Goal: Book appointment/travel/reservation

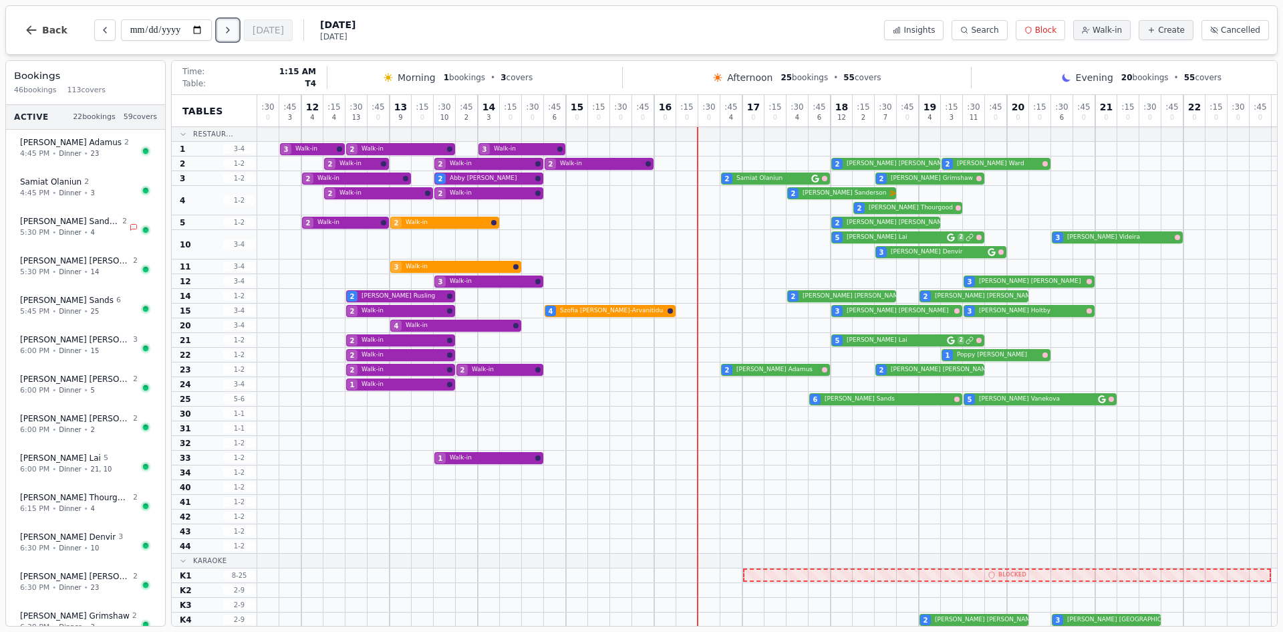
click at [239, 27] on button "Next day" at bounding box center [227, 29] width 21 height 21
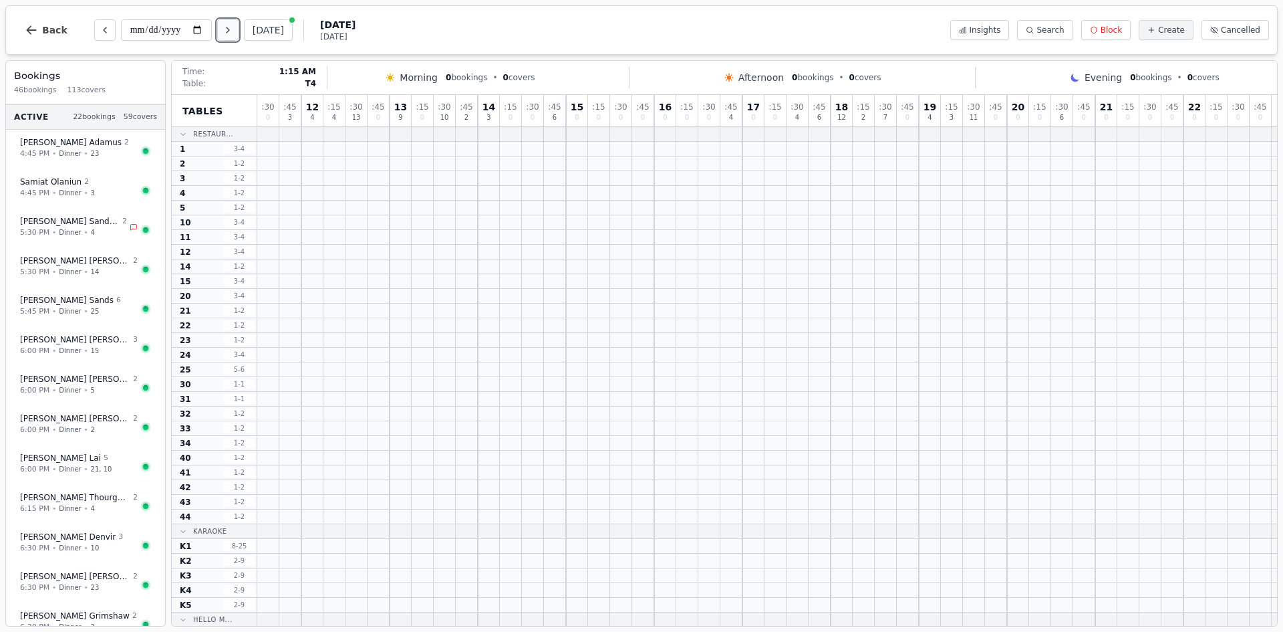
type input "**********"
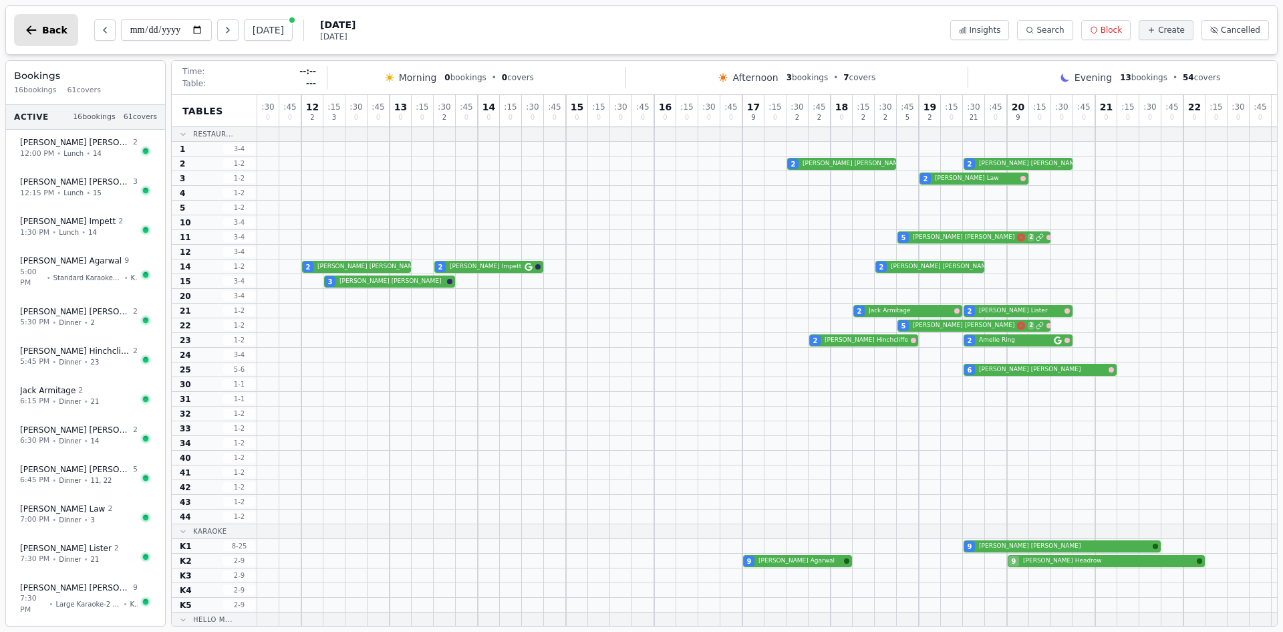
click at [34, 29] on icon "button" at bounding box center [31, 29] width 13 height 13
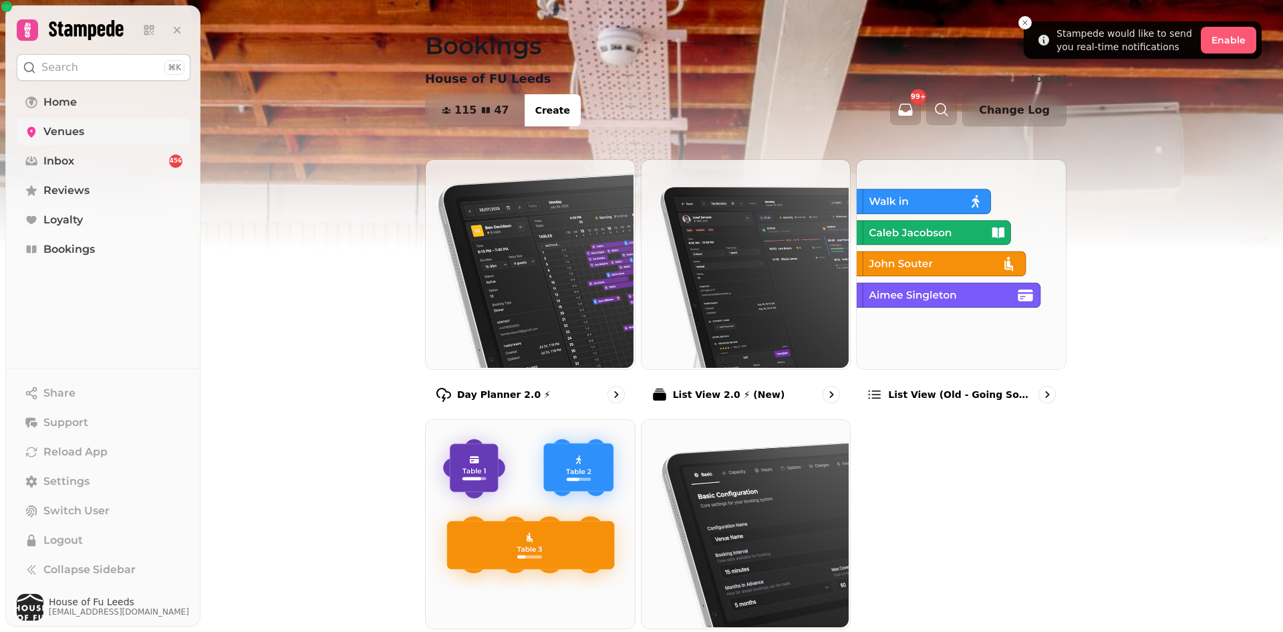
click at [48, 131] on span "Venues" at bounding box center [63, 132] width 41 height 16
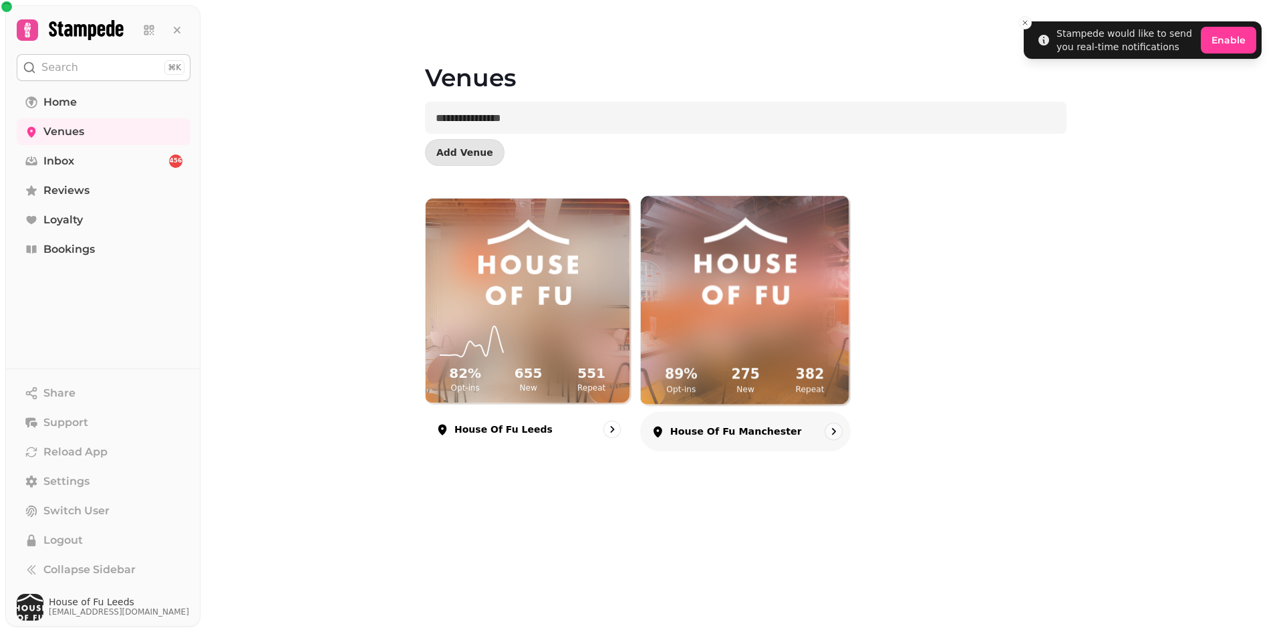
click at [698, 300] on img at bounding box center [745, 261] width 157 height 88
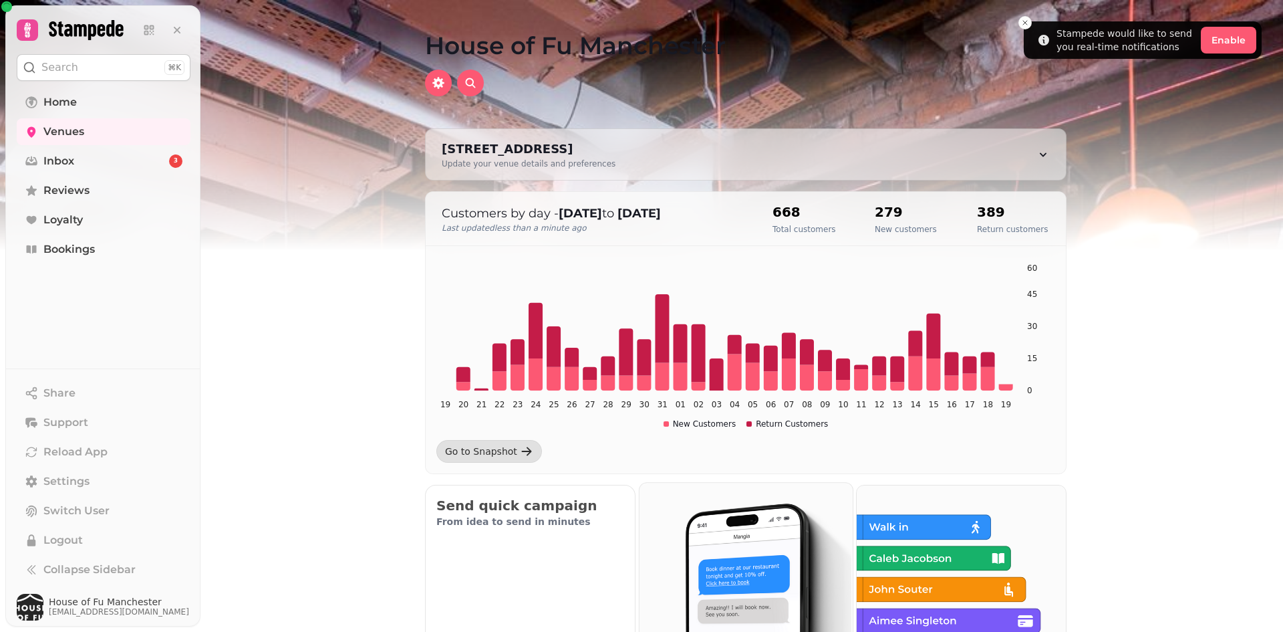
scroll to position [342, 0]
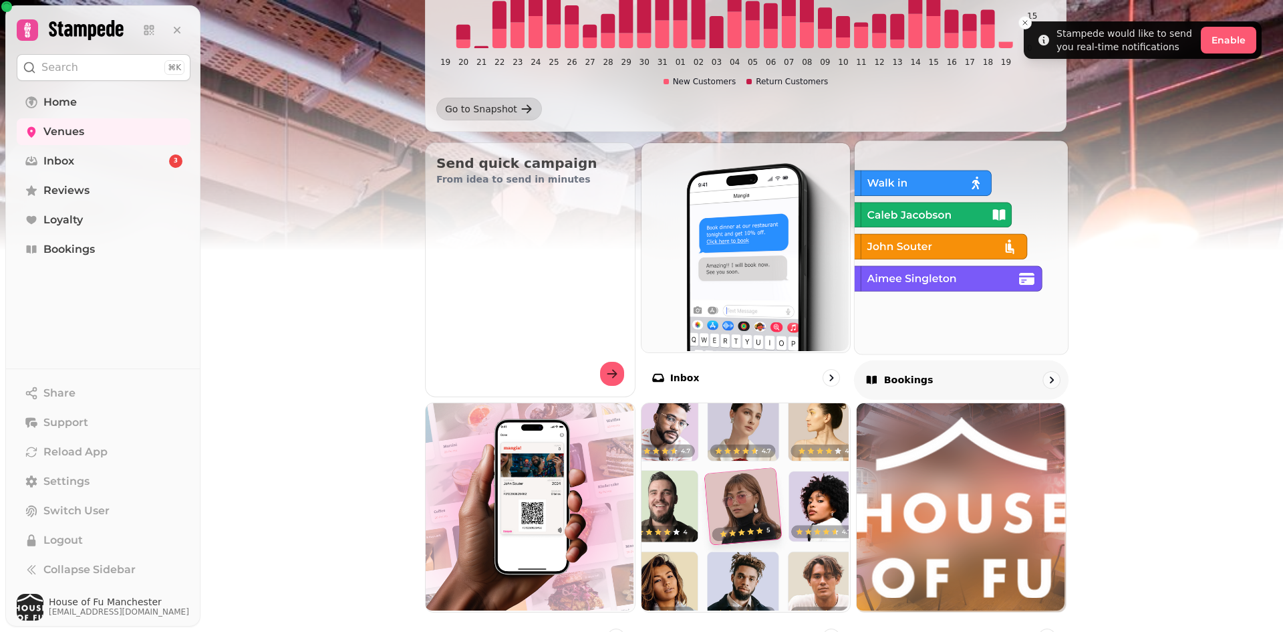
click at [983, 247] on img at bounding box center [960, 245] width 213 height 213
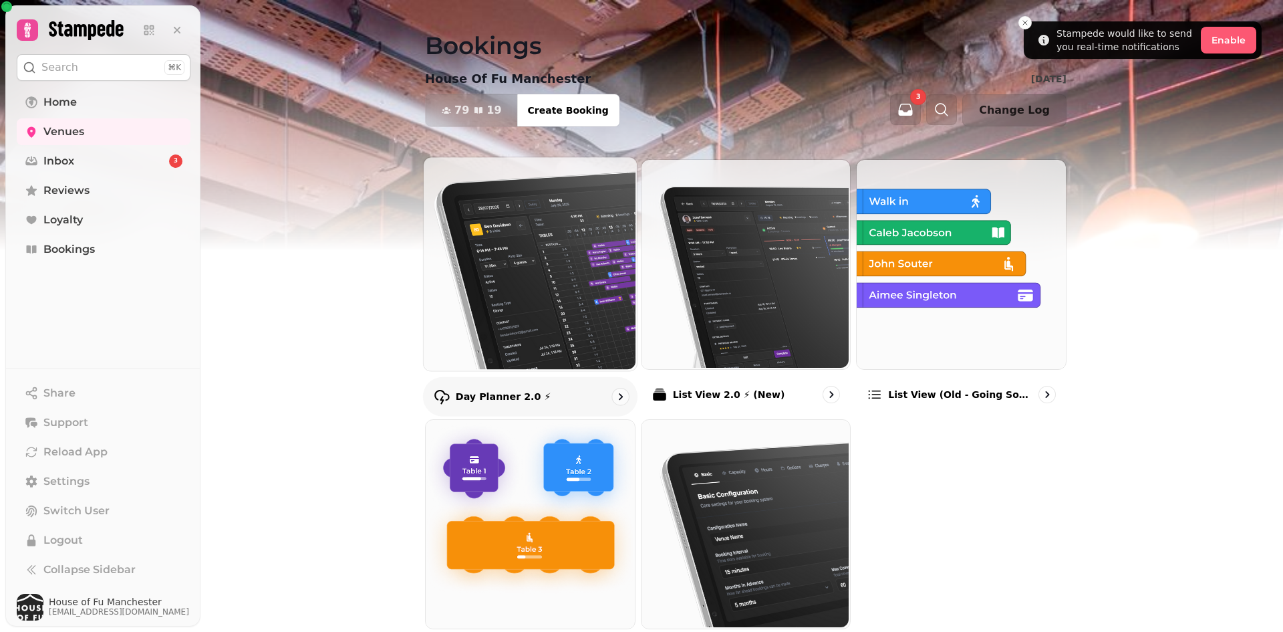
click at [511, 336] on img at bounding box center [528, 262] width 213 height 213
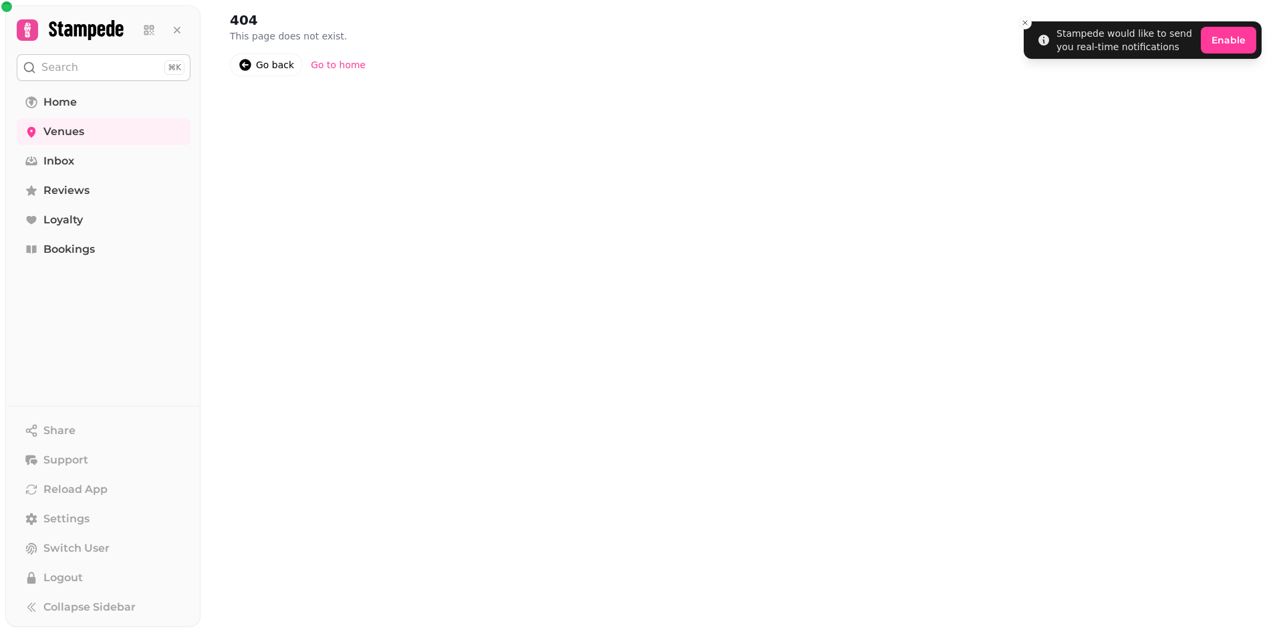
click at [253, 58] on link "Go back" at bounding box center [266, 64] width 73 height 23
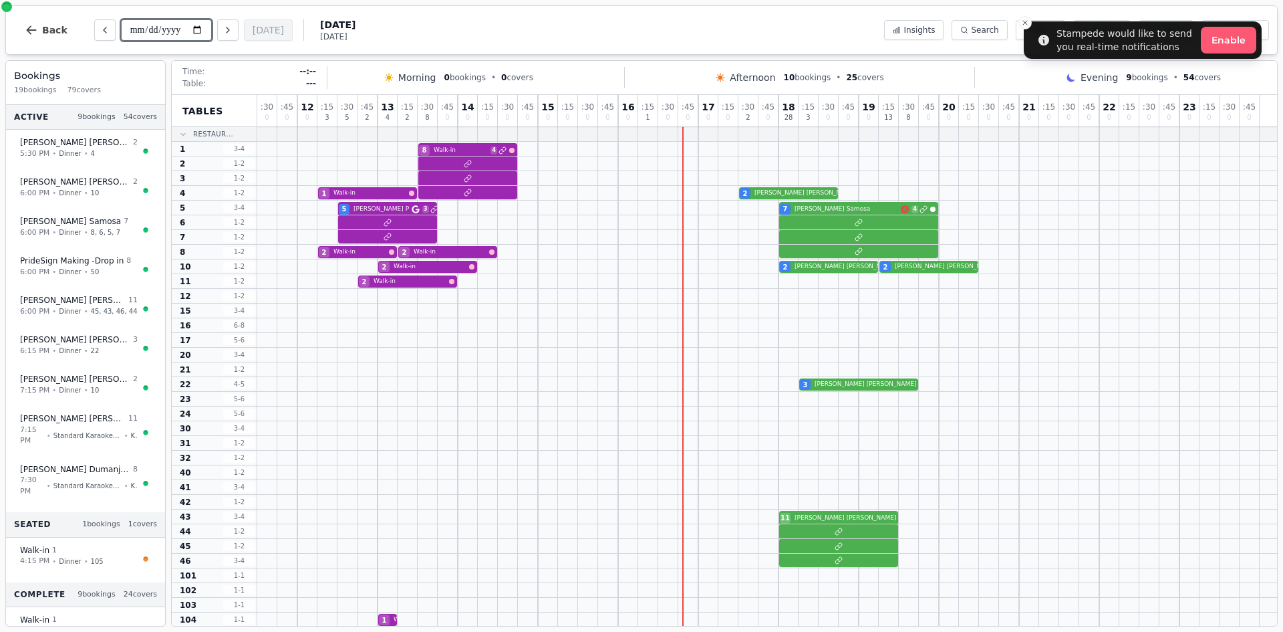
click at [207, 31] on input "**********" at bounding box center [166, 29] width 91 height 21
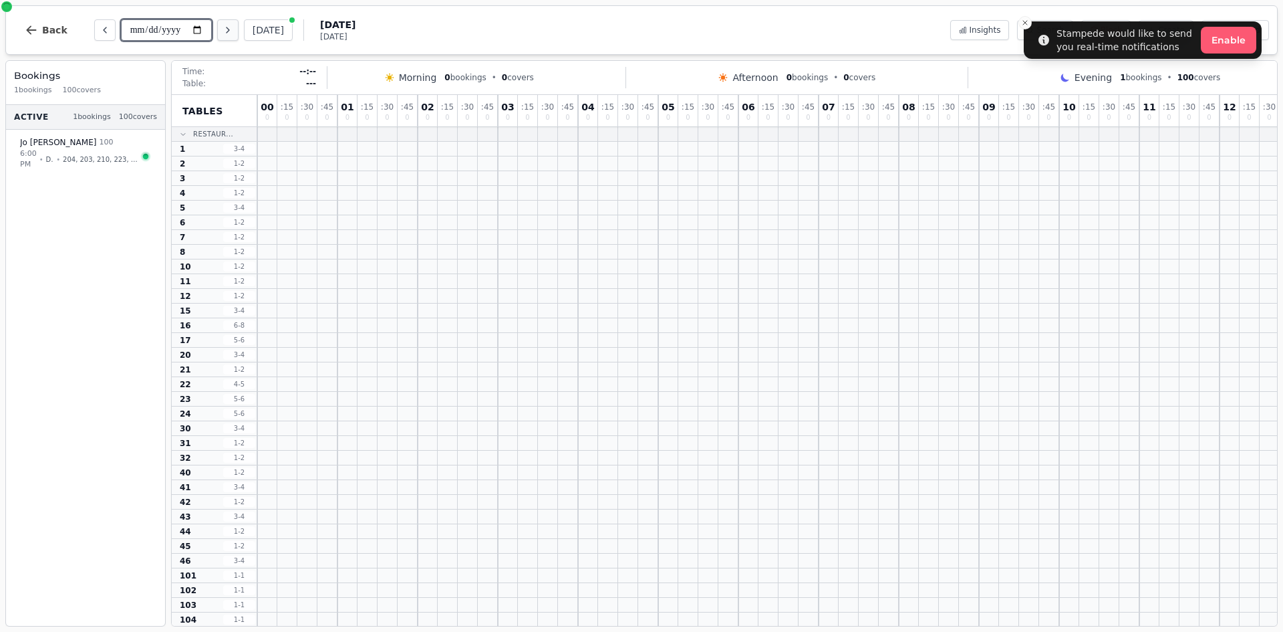
type input "**********"
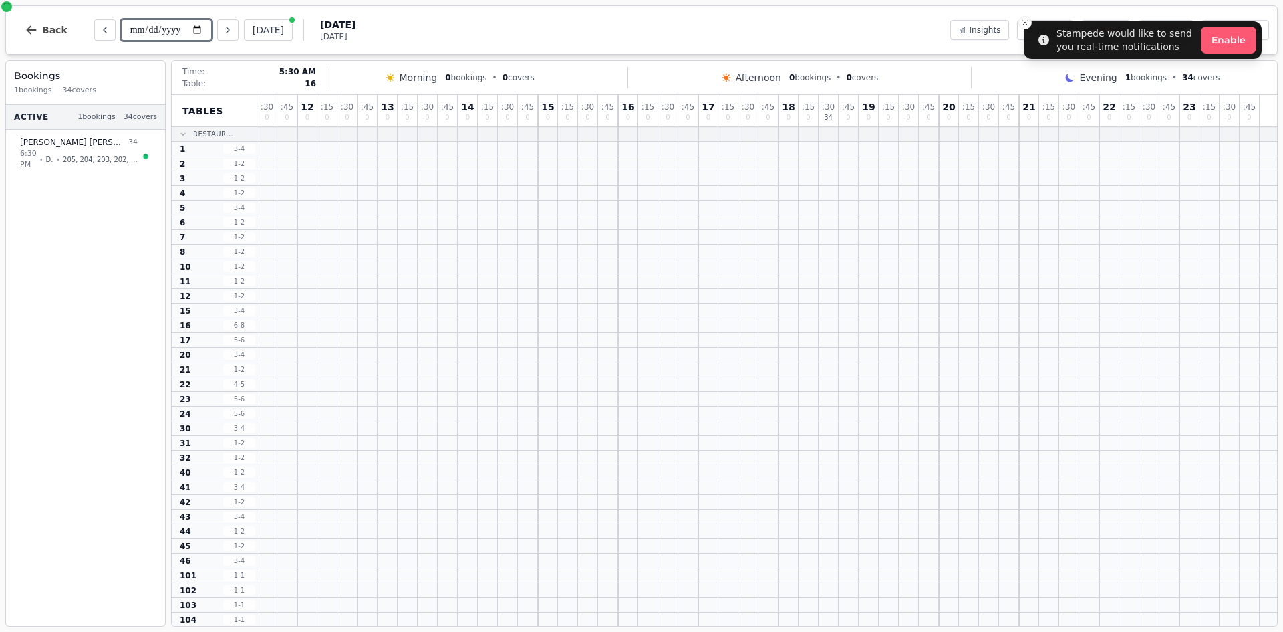
scroll to position [354, 0]
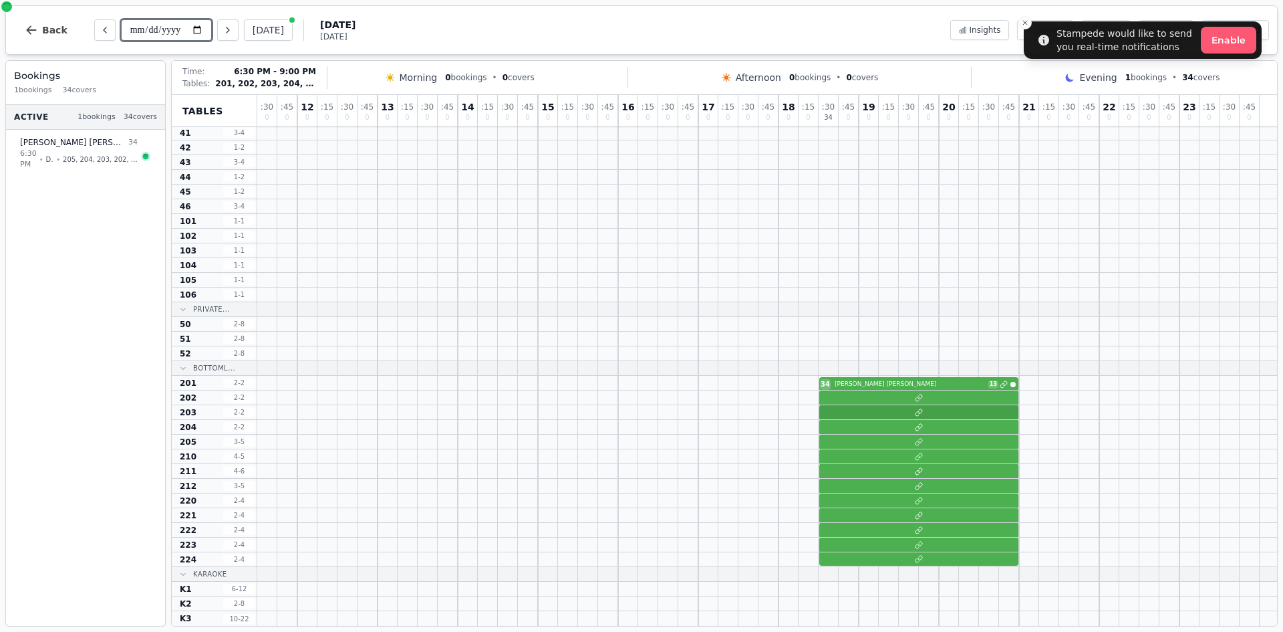
click at [854, 413] on div at bounding box center [767, 412] width 1020 height 15
select select "****"
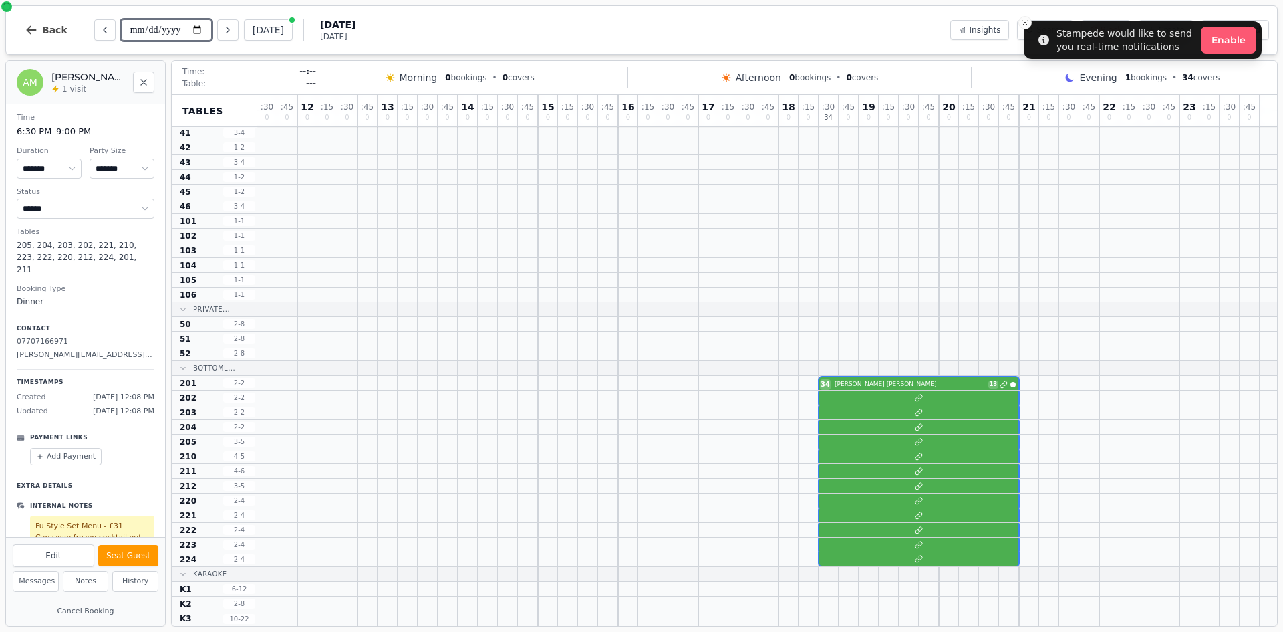
scroll to position [19, 0]
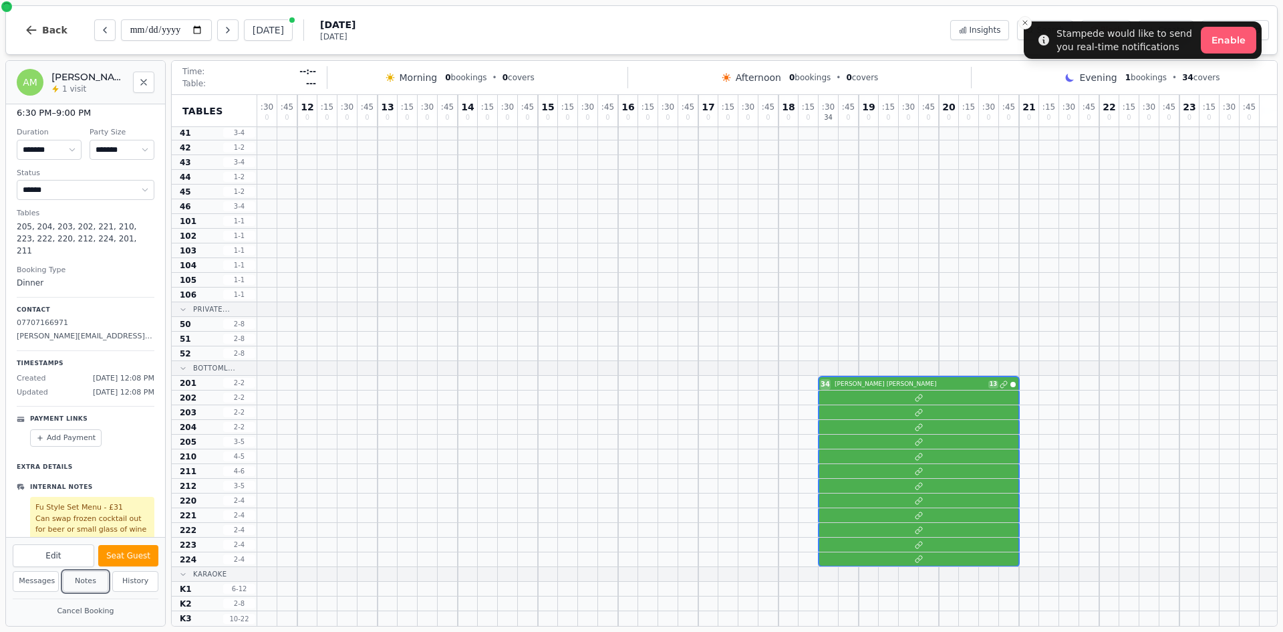
click at [80, 576] on button "Notes" at bounding box center [86, 581] width 46 height 21
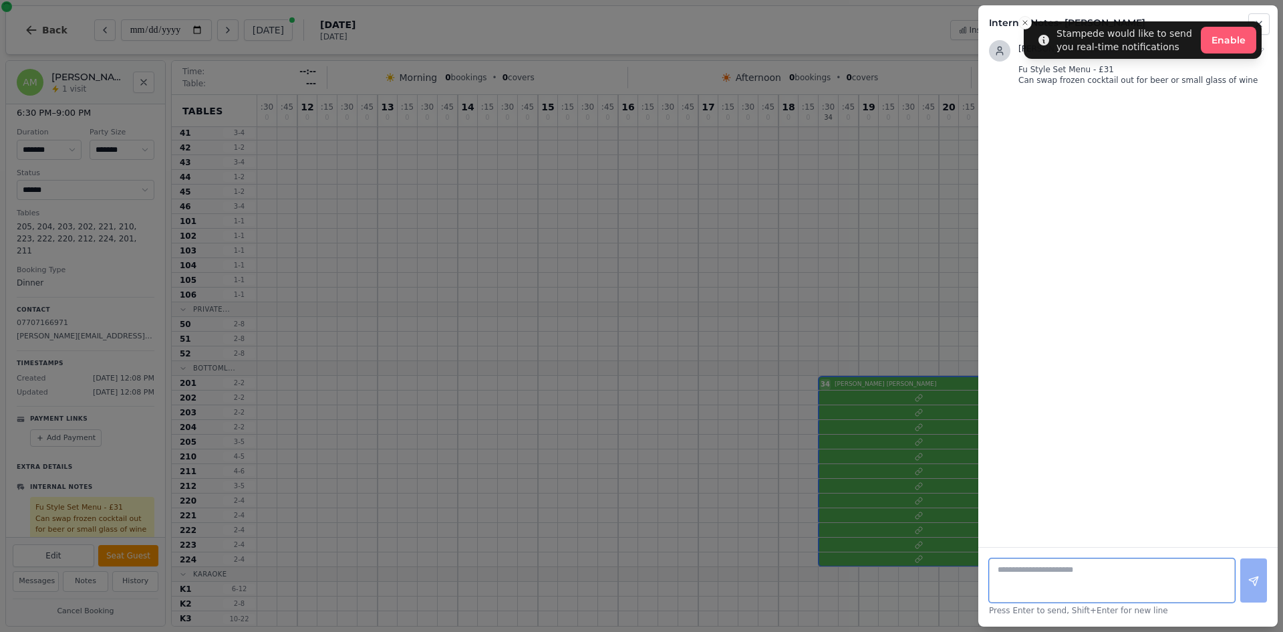
click at [1086, 584] on textarea at bounding box center [1112, 580] width 246 height 44
type textarea "**********"
click at [1261, 578] on button at bounding box center [1254, 580] width 27 height 44
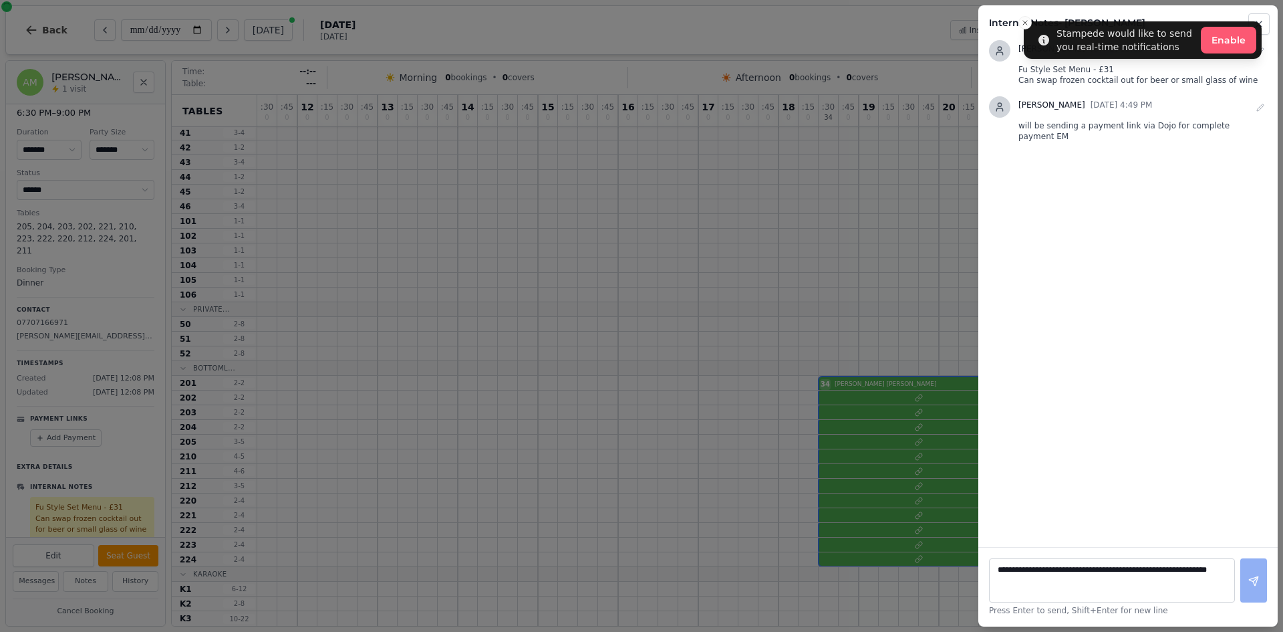
click at [1023, 23] on h2 "Internal Notes - Amy Murphy" at bounding box center [1128, 22] width 278 height 13
click at [1266, 25] on button "Close" at bounding box center [1259, 23] width 21 height 21
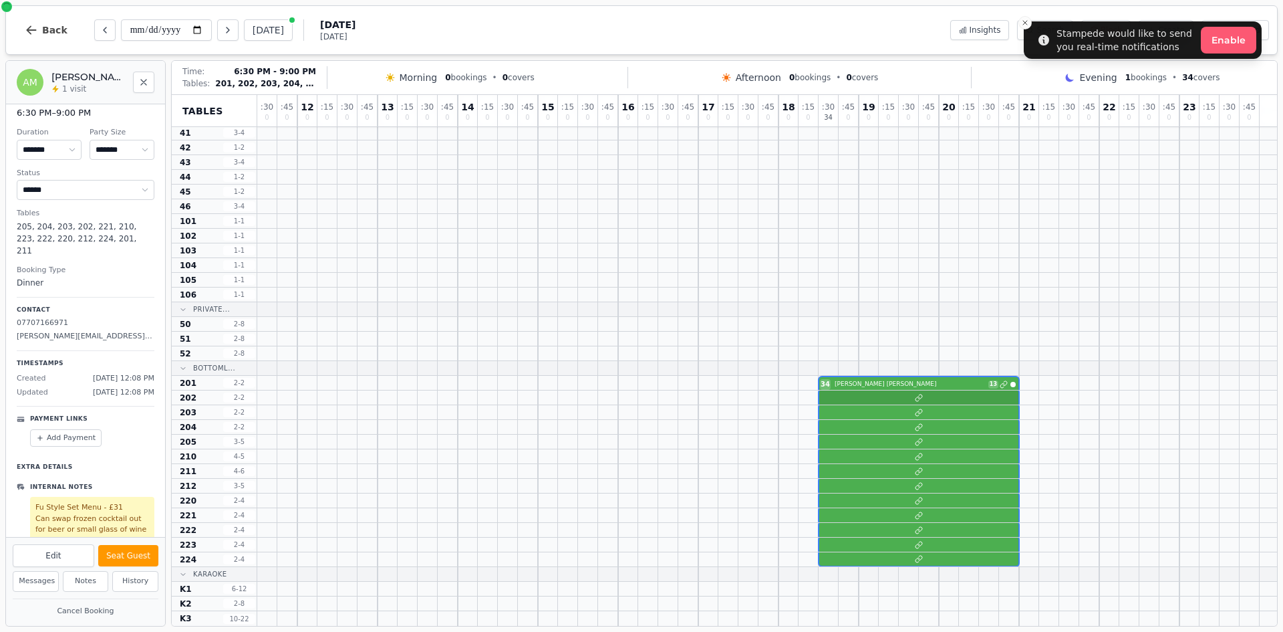
click at [950, 396] on div at bounding box center [767, 397] width 1020 height 15
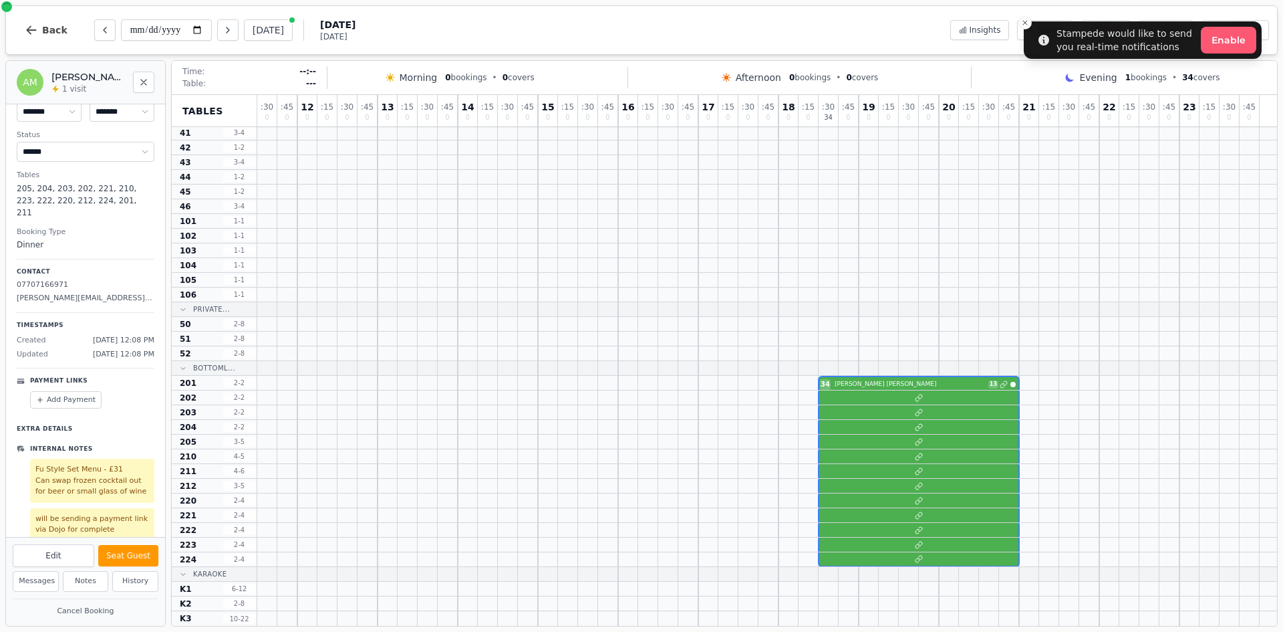
scroll to position [0, 0]
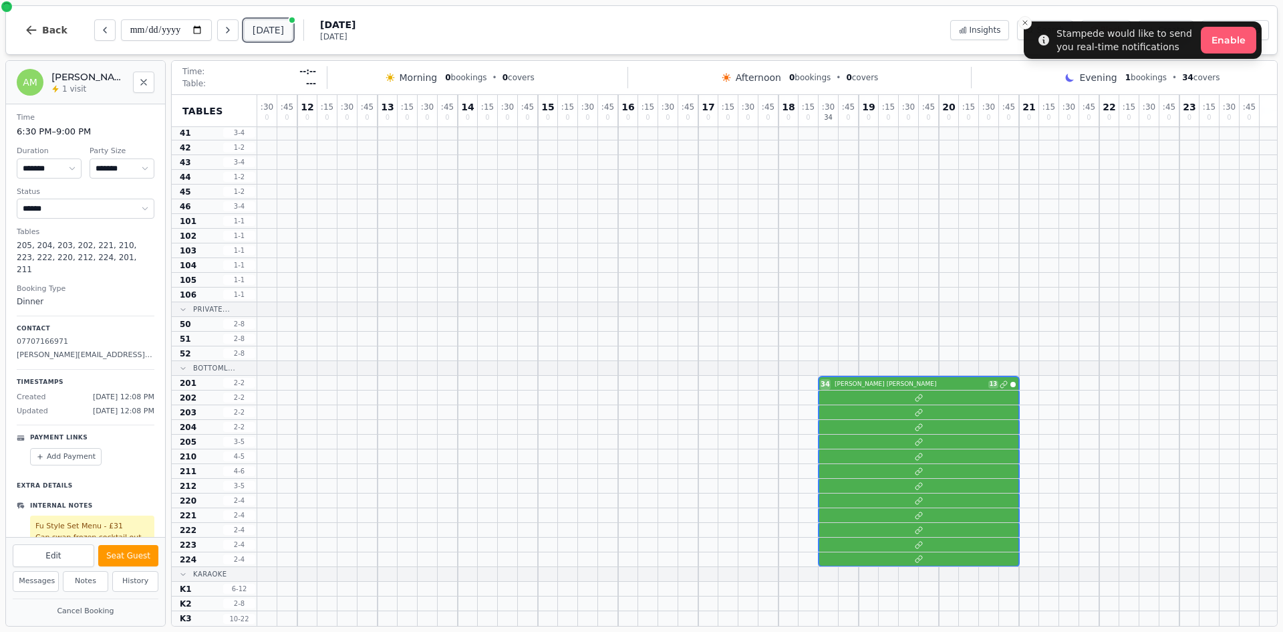
click at [269, 39] on button "[DATE]" at bounding box center [268, 29] width 49 height 21
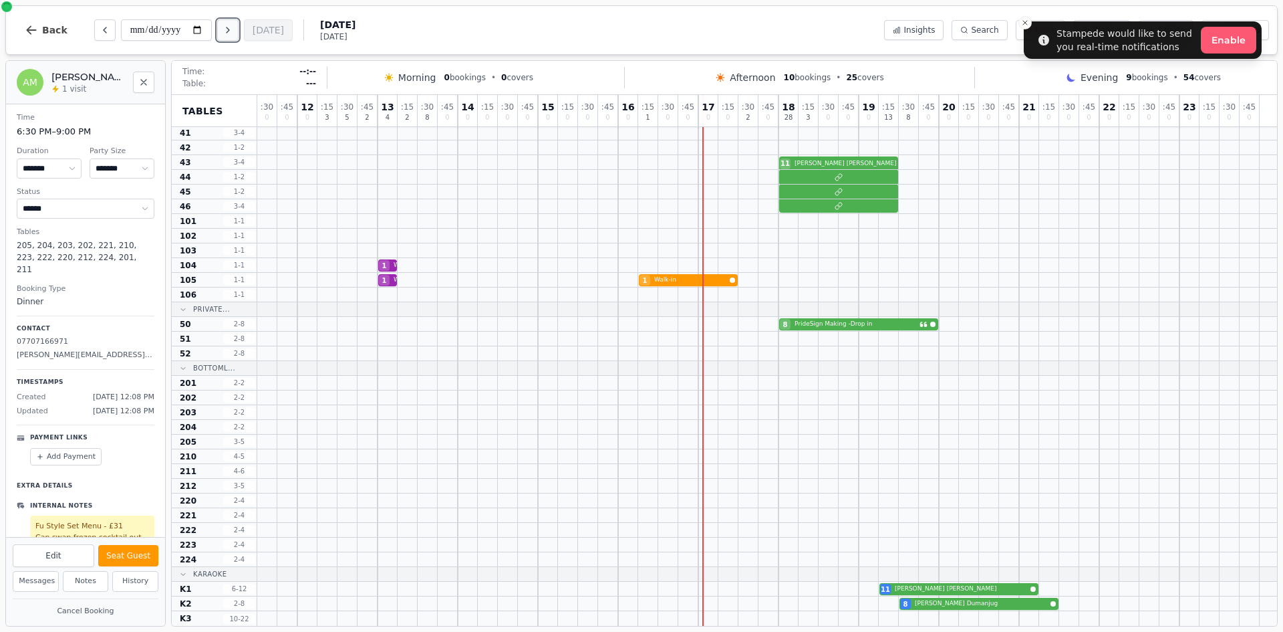
click at [229, 27] on icon "Next day" at bounding box center [228, 29] width 3 height 5
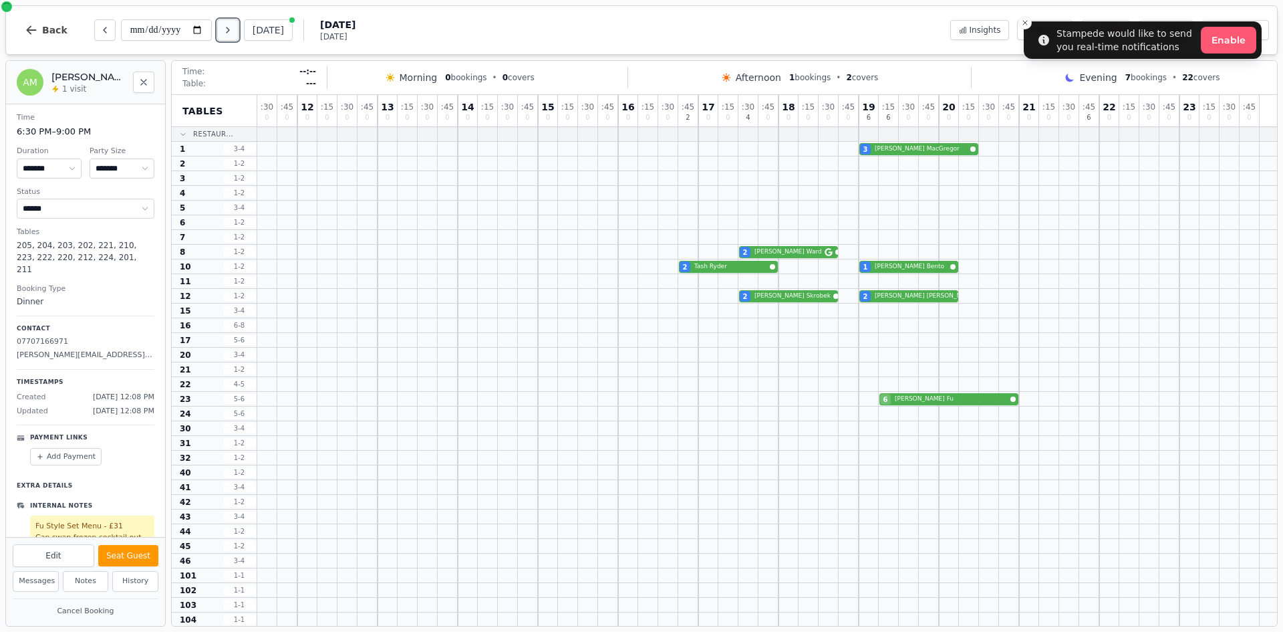
click at [233, 27] on icon "Next day" at bounding box center [228, 30] width 11 height 11
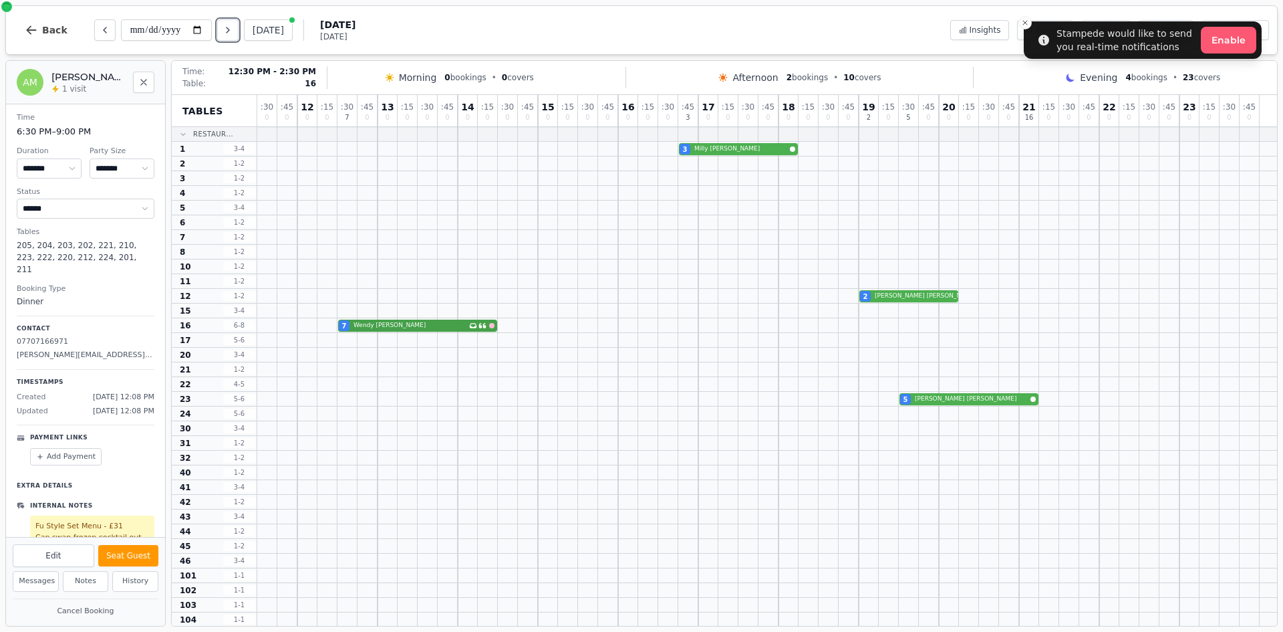
click at [451, 326] on div "7 Wendy Lau Has conversation thread" at bounding box center [767, 325] width 1020 height 15
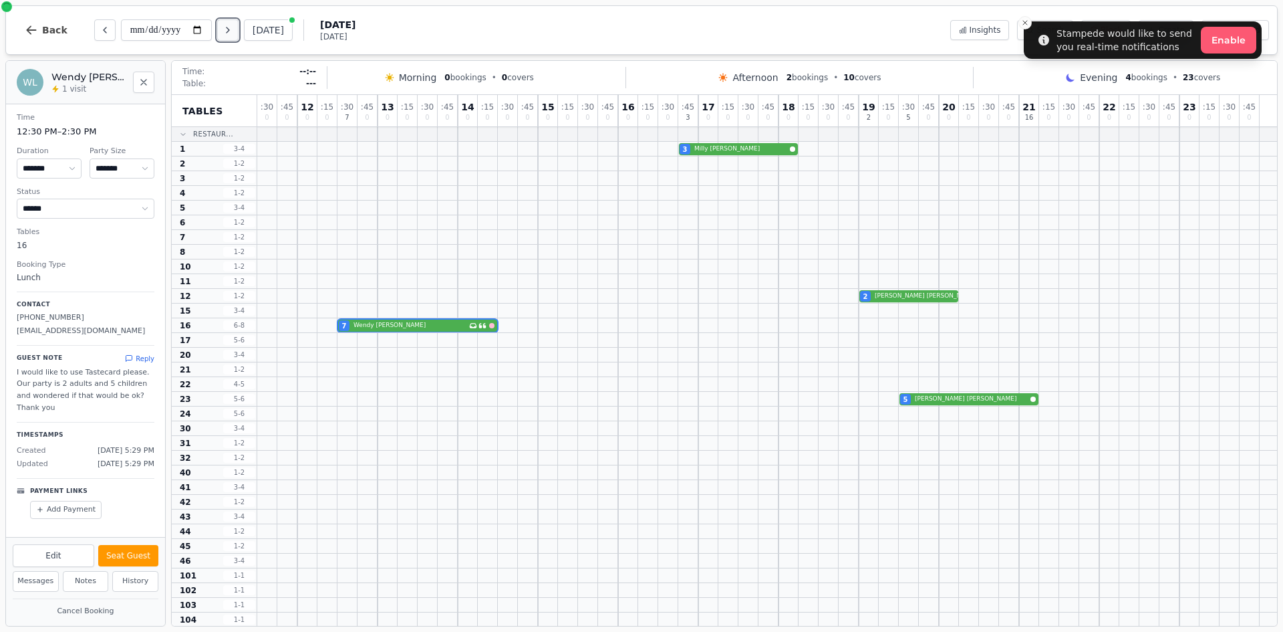
click at [228, 35] on button "Next day" at bounding box center [227, 29] width 21 height 21
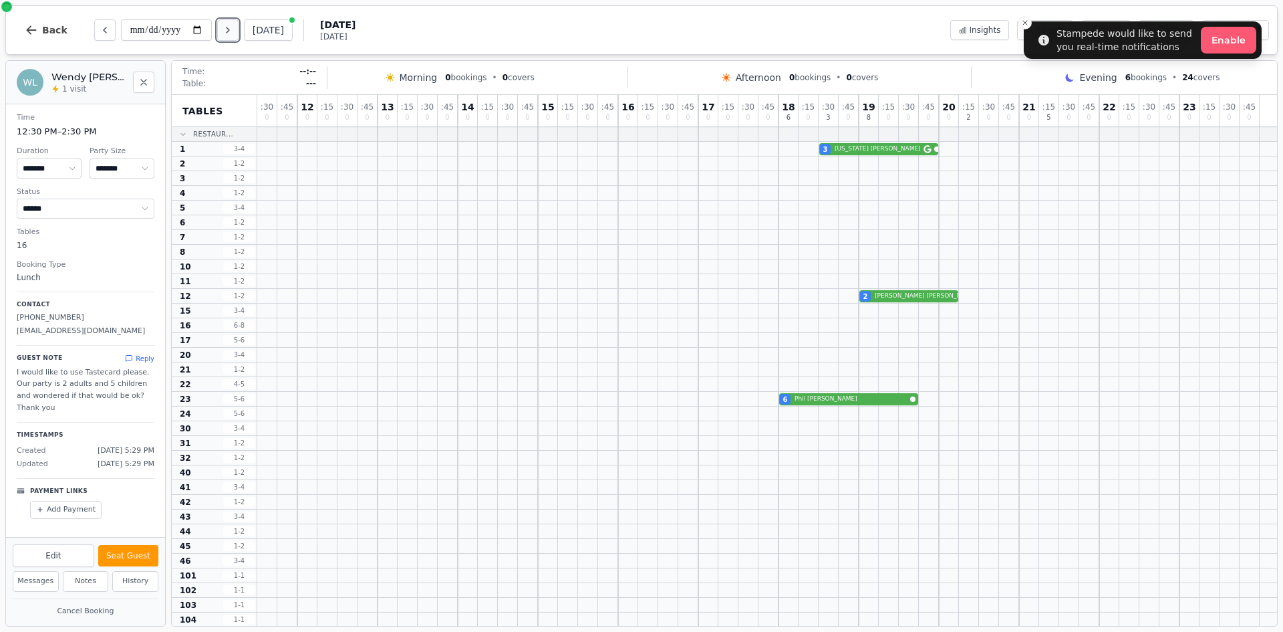
click at [239, 23] on button "Next day" at bounding box center [227, 29] width 21 height 21
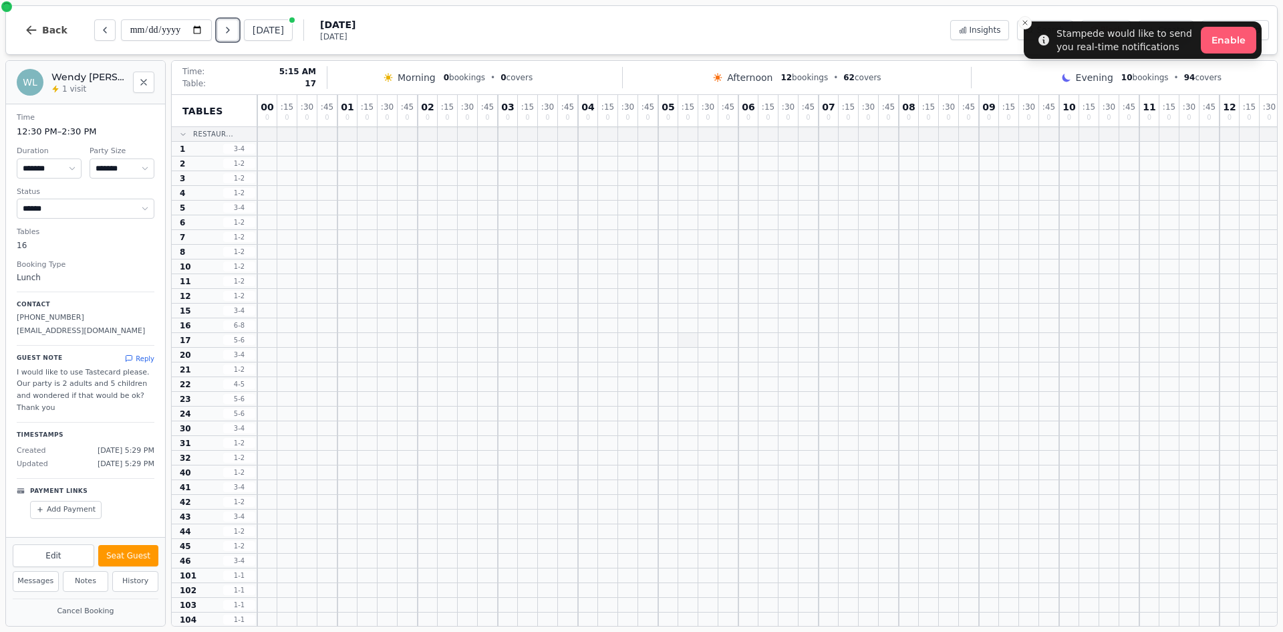
scroll to position [0, 905]
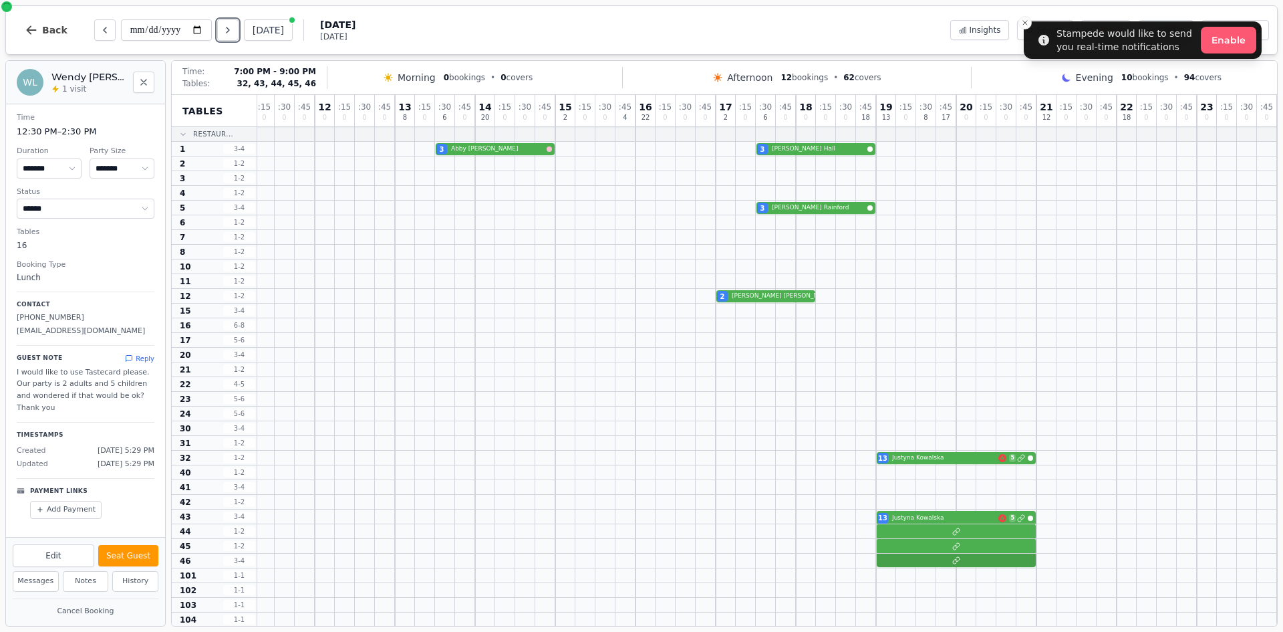
click at [968, 557] on div at bounding box center [314, 560] width 1925 height 15
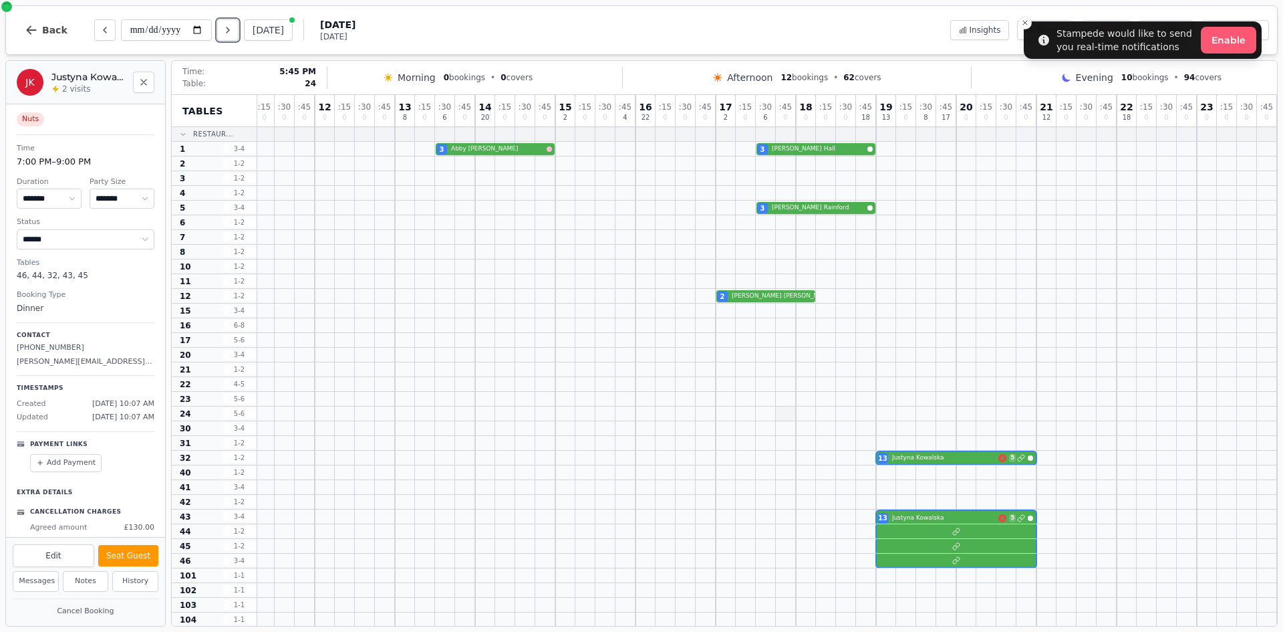
scroll to position [354, 905]
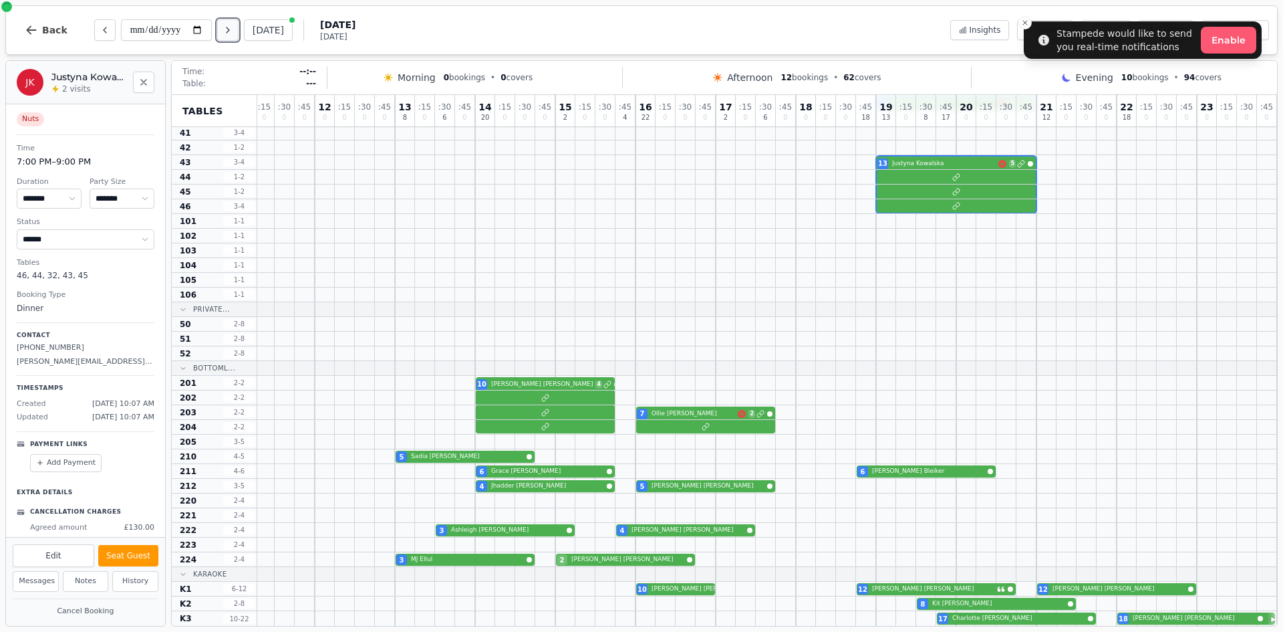
click at [233, 36] on button "Next day" at bounding box center [227, 29] width 21 height 21
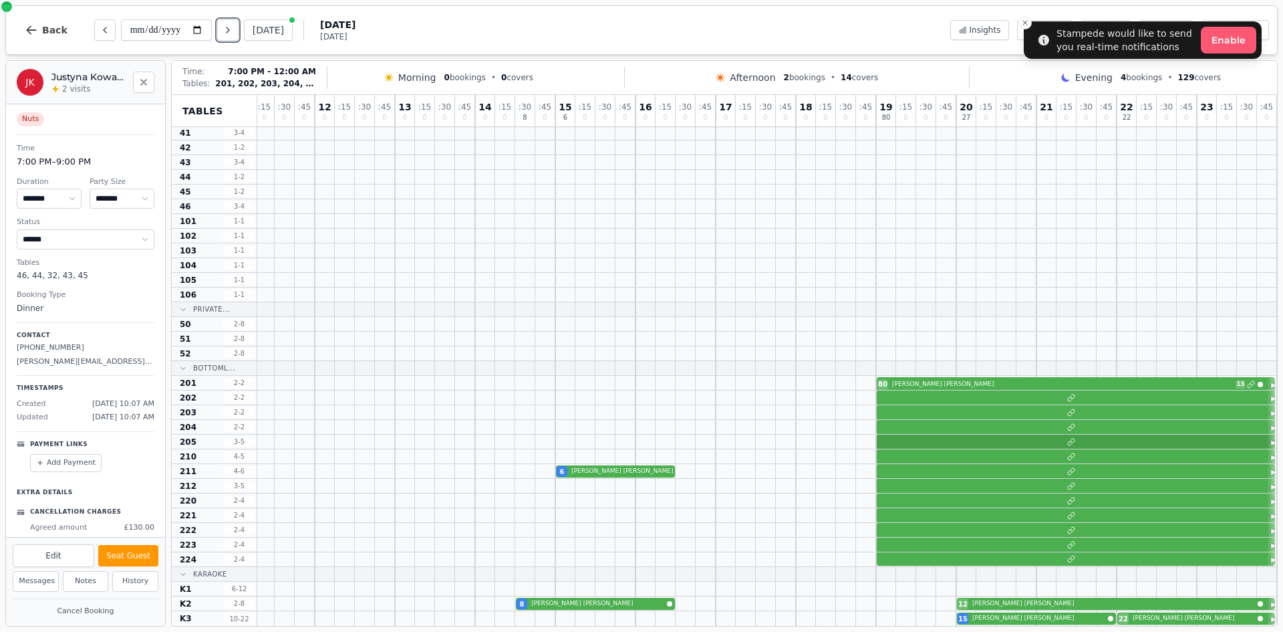
click at [1047, 437] on div at bounding box center [314, 441] width 1925 height 15
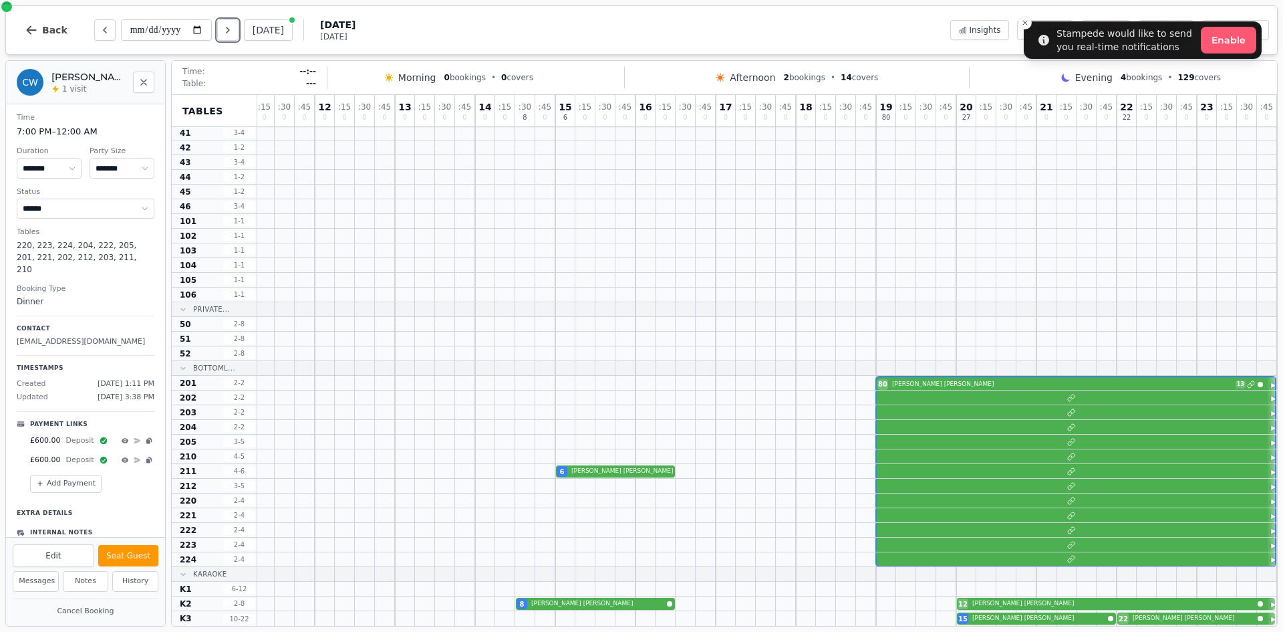
scroll to position [131, 0]
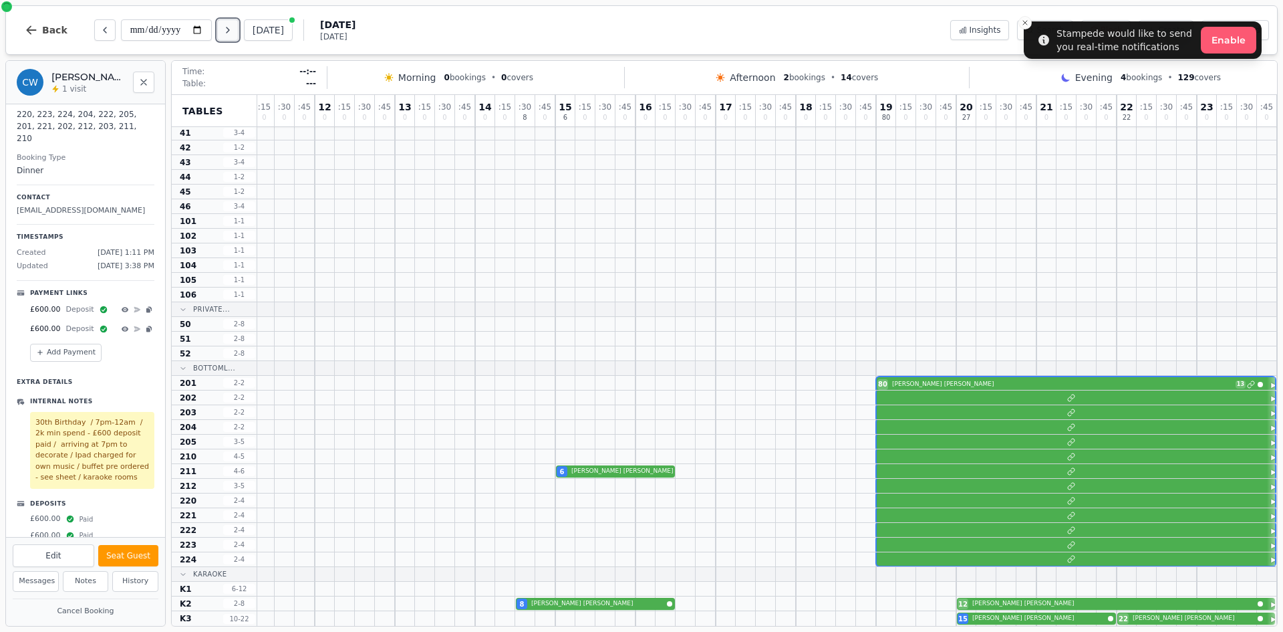
click at [228, 31] on icon "Next day" at bounding box center [228, 30] width 11 height 11
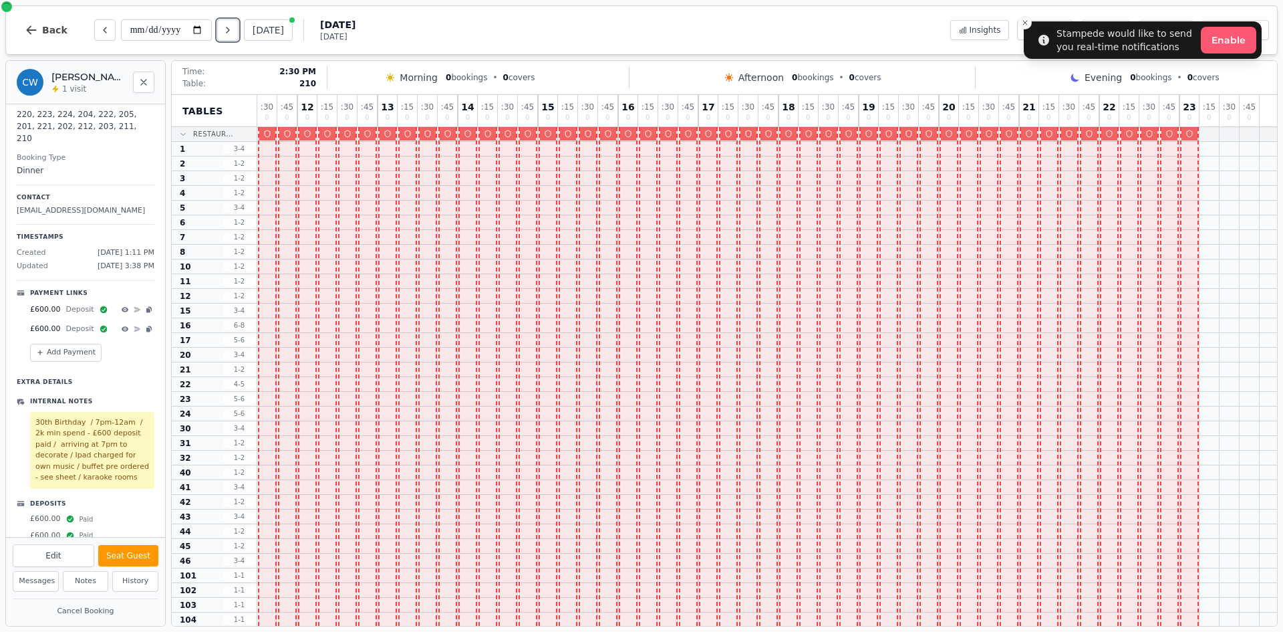
scroll to position [354, 0]
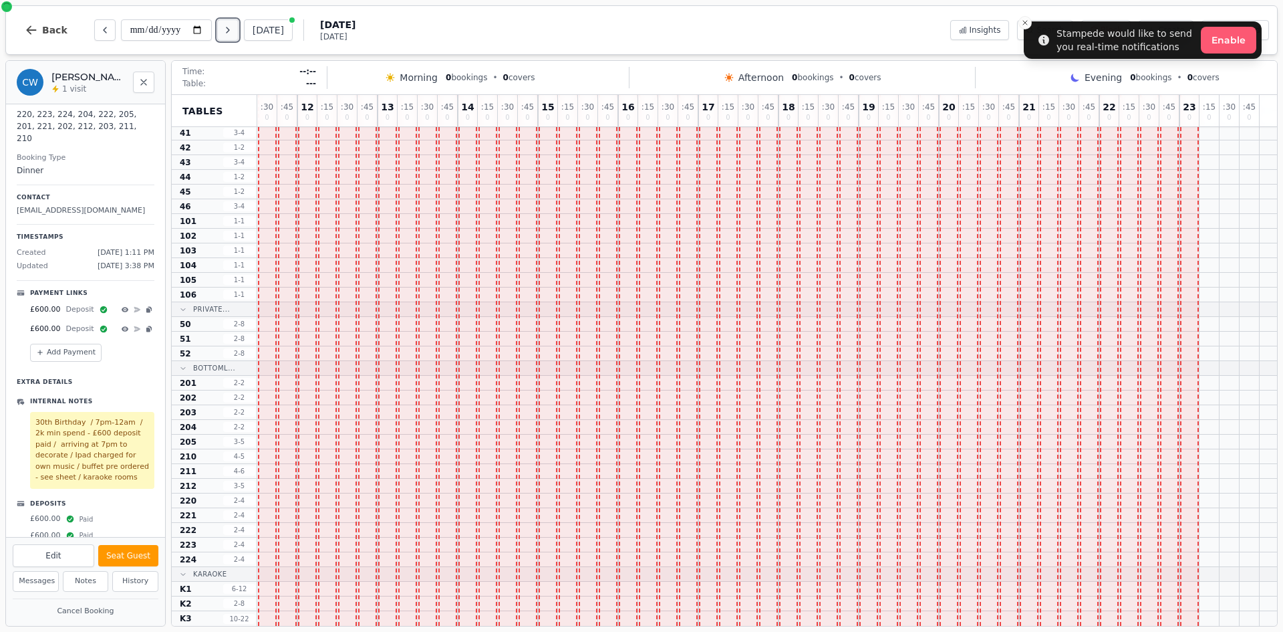
click at [232, 27] on icon "Next day" at bounding box center [228, 30] width 11 height 11
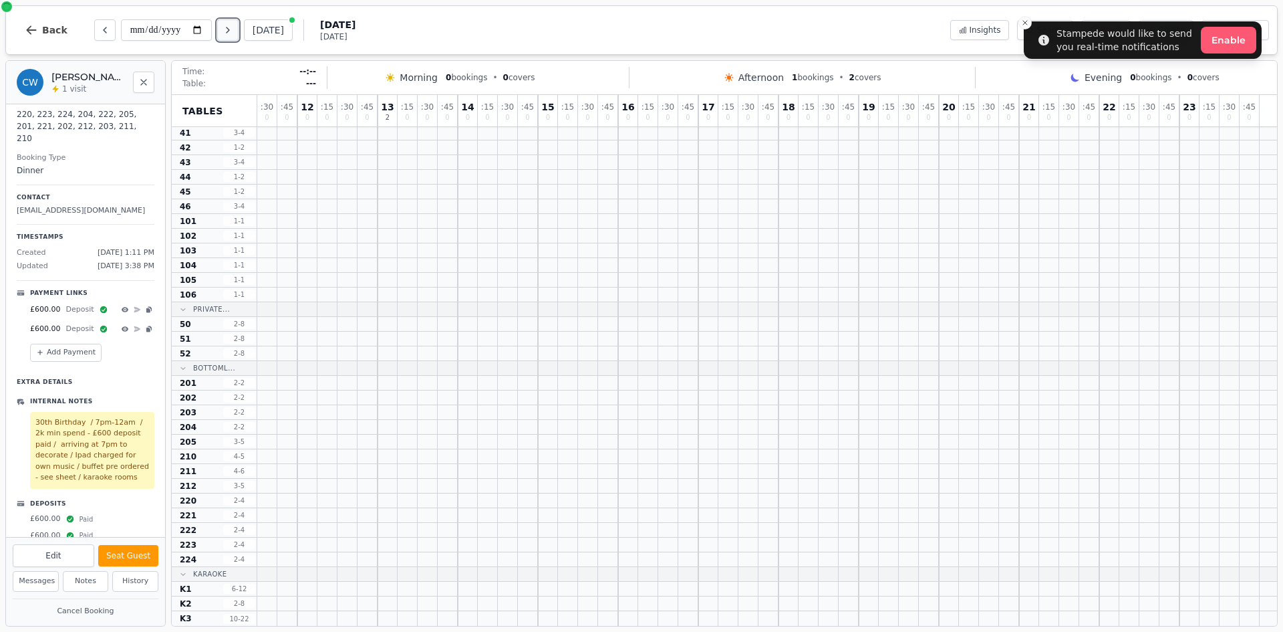
click at [237, 37] on button "Next day" at bounding box center [227, 29] width 21 height 21
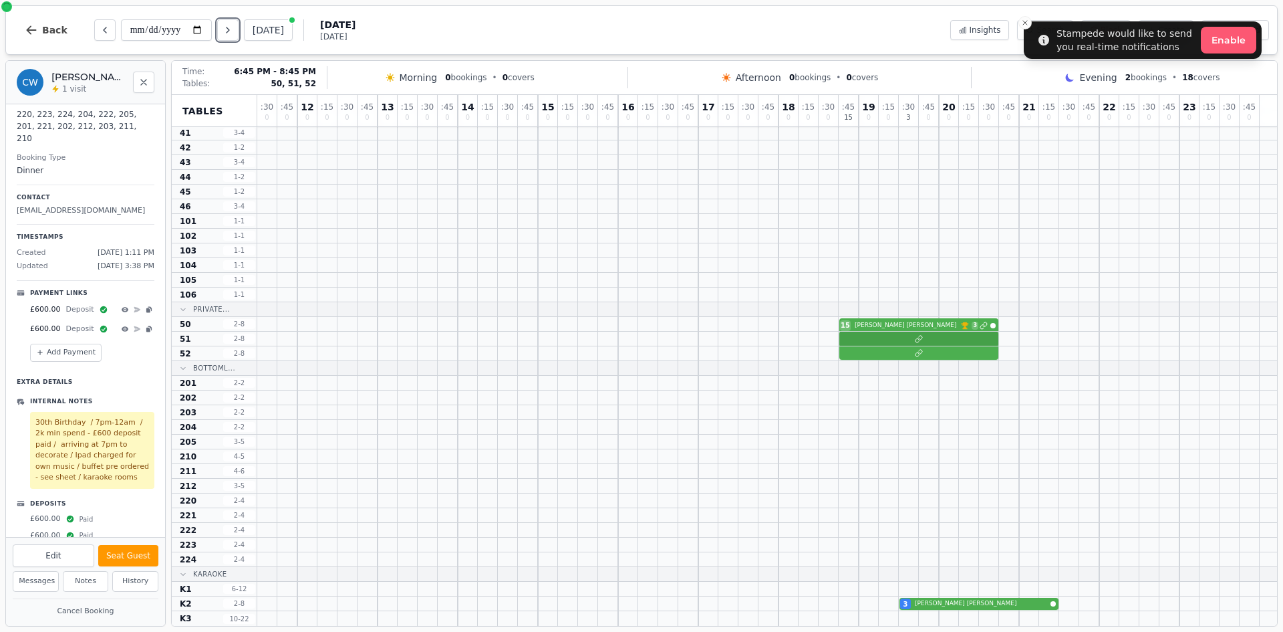
click at [915, 332] on div at bounding box center [767, 339] width 1020 height 15
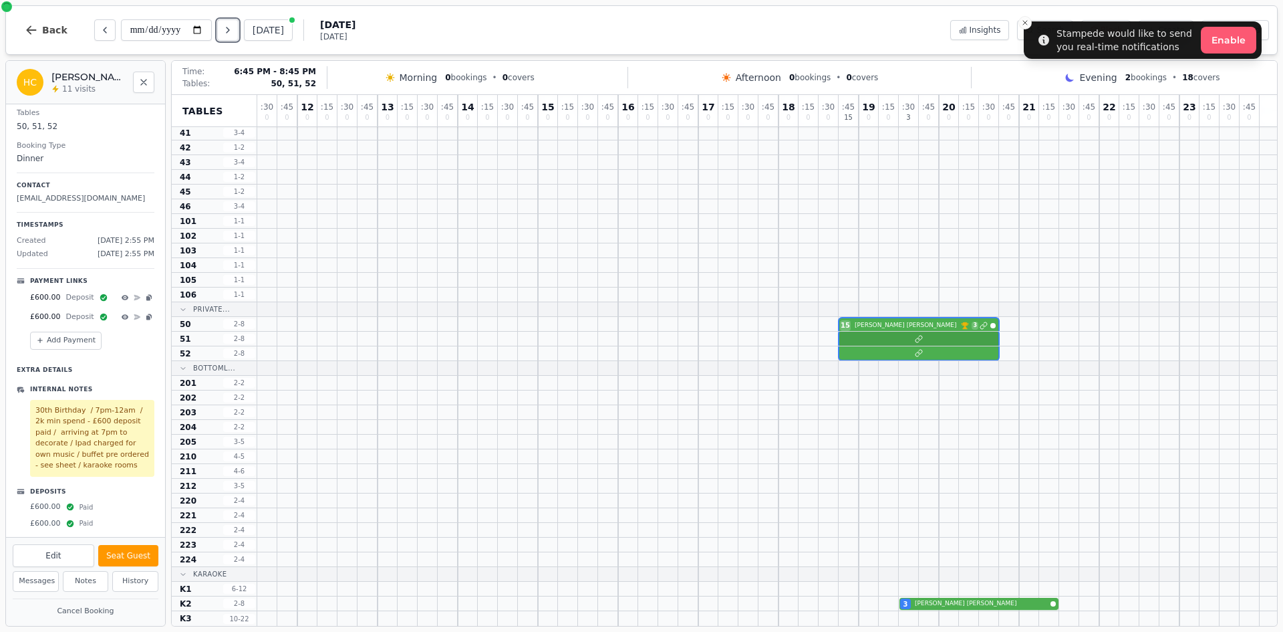
scroll to position [0, 0]
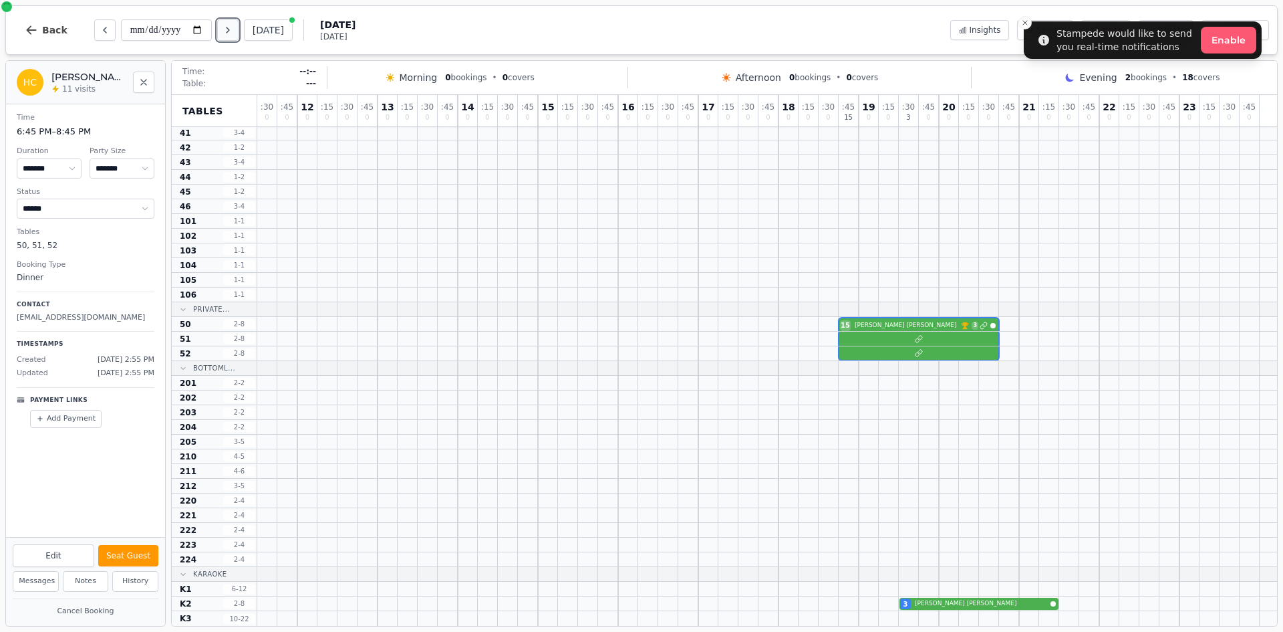
click at [230, 35] on button "Next day" at bounding box center [227, 29] width 21 height 21
type input "**********"
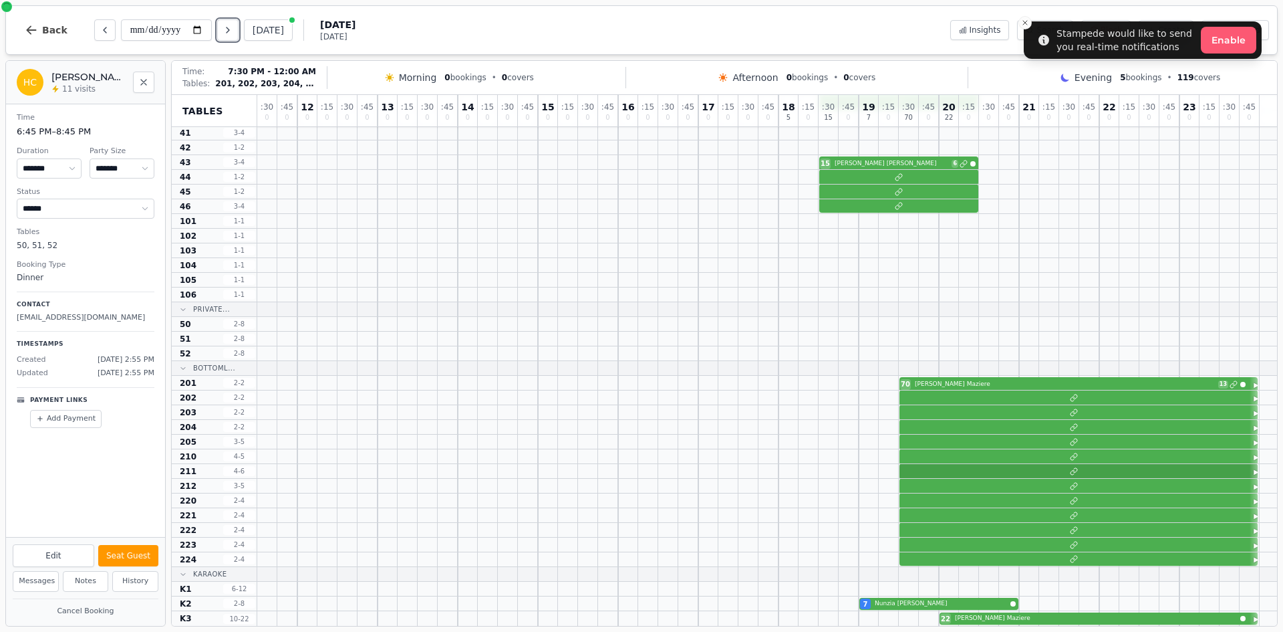
click at [1066, 472] on div at bounding box center [767, 471] width 1020 height 15
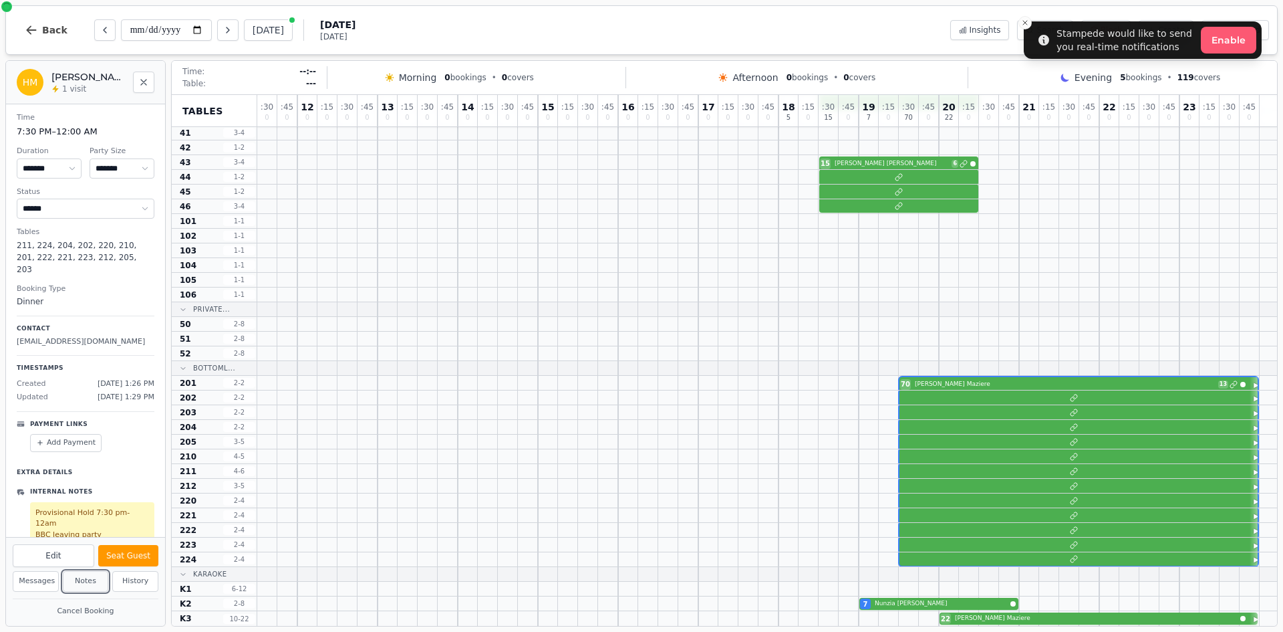
click at [85, 576] on button "Notes" at bounding box center [86, 581] width 46 height 21
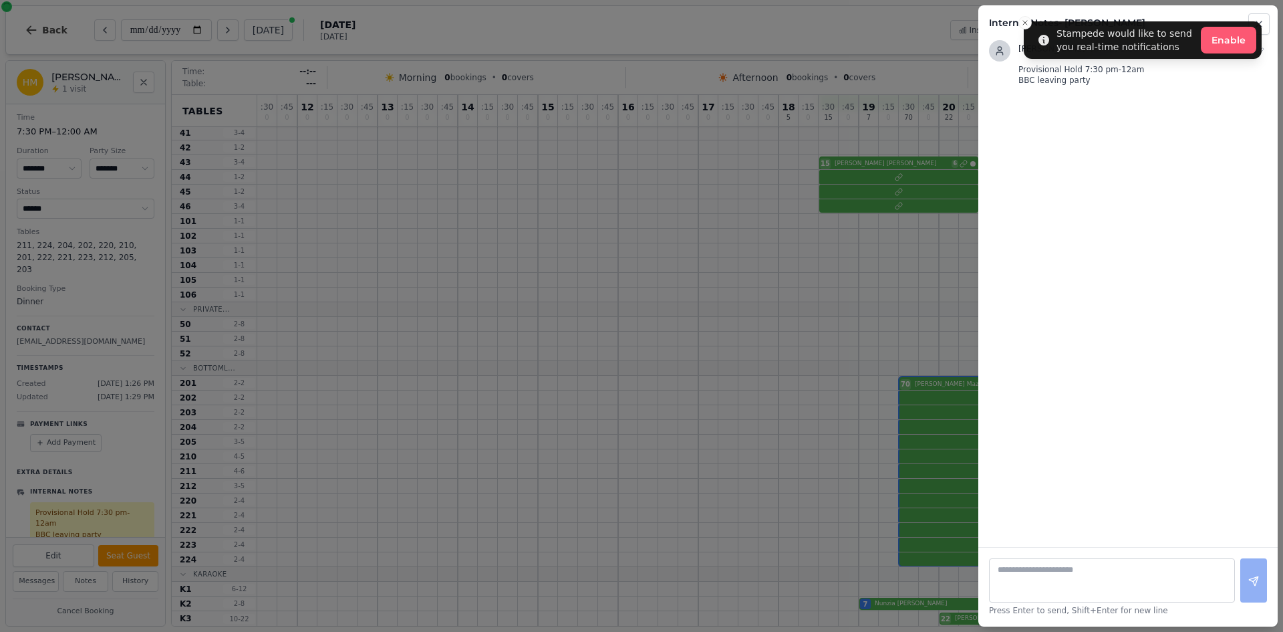
click at [1024, 22] on h2 "Internal Notes - Helen Maziere" at bounding box center [1128, 22] width 278 height 13
click at [1236, 33] on div "Lauren W Jul 28, 1:26 PM Provisional Hold 7:30 pm-12am BBC leaving party" at bounding box center [1128, 287] width 299 height 517
click at [1205, 569] on textarea at bounding box center [1112, 580] width 246 height 44
type textarea "*"
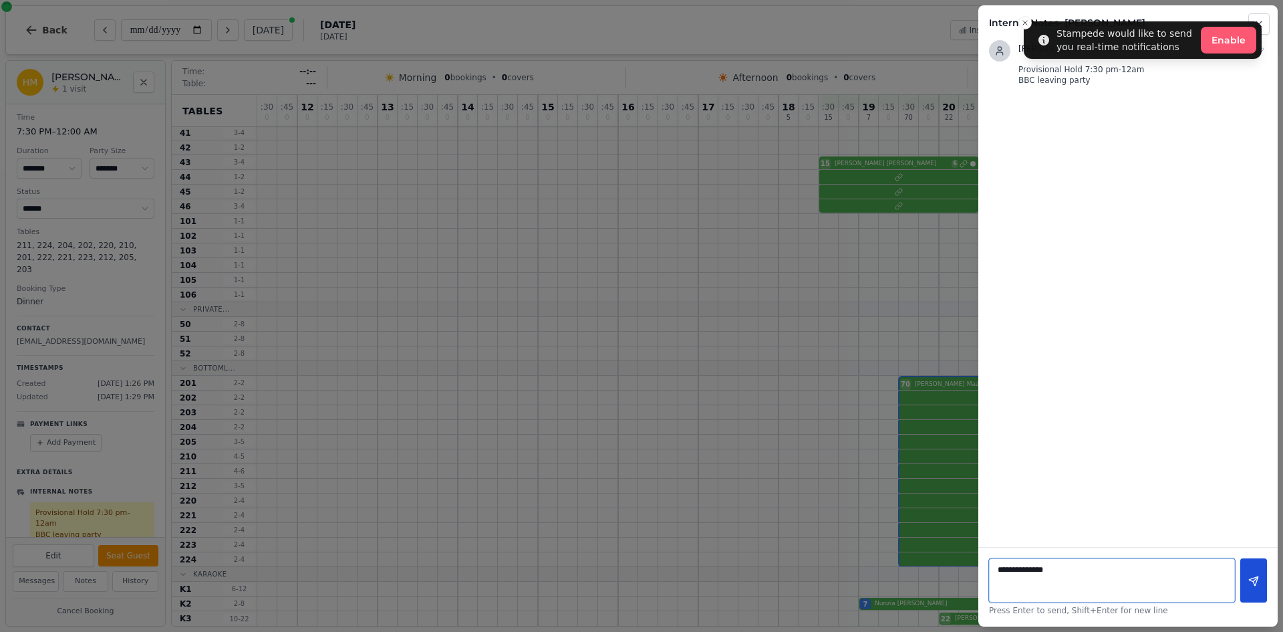
type textarea "**********"
click at [1258, 586] on icon at bounding box center [1254, 581] width 11 height 11
click at [1259, 29] on icon "button" at bounding box center [1259, 24] width 11 height 11
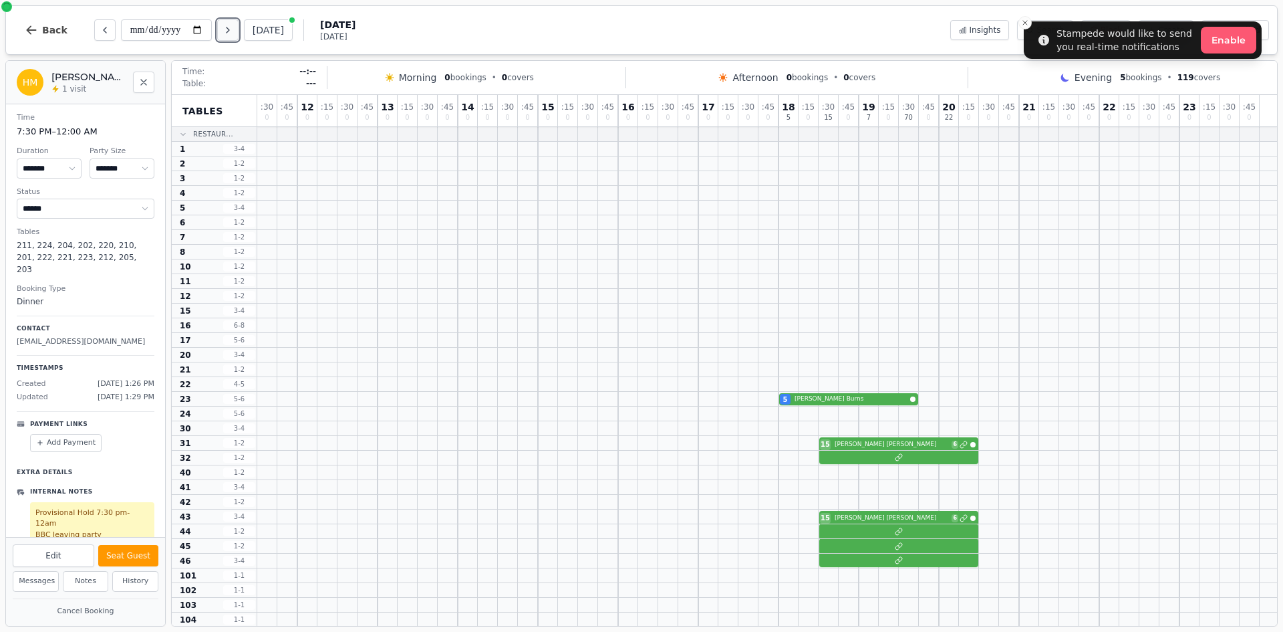
click at [230, 34] on icon "Next day" at bounding box center [228, 30] width 11 height 11
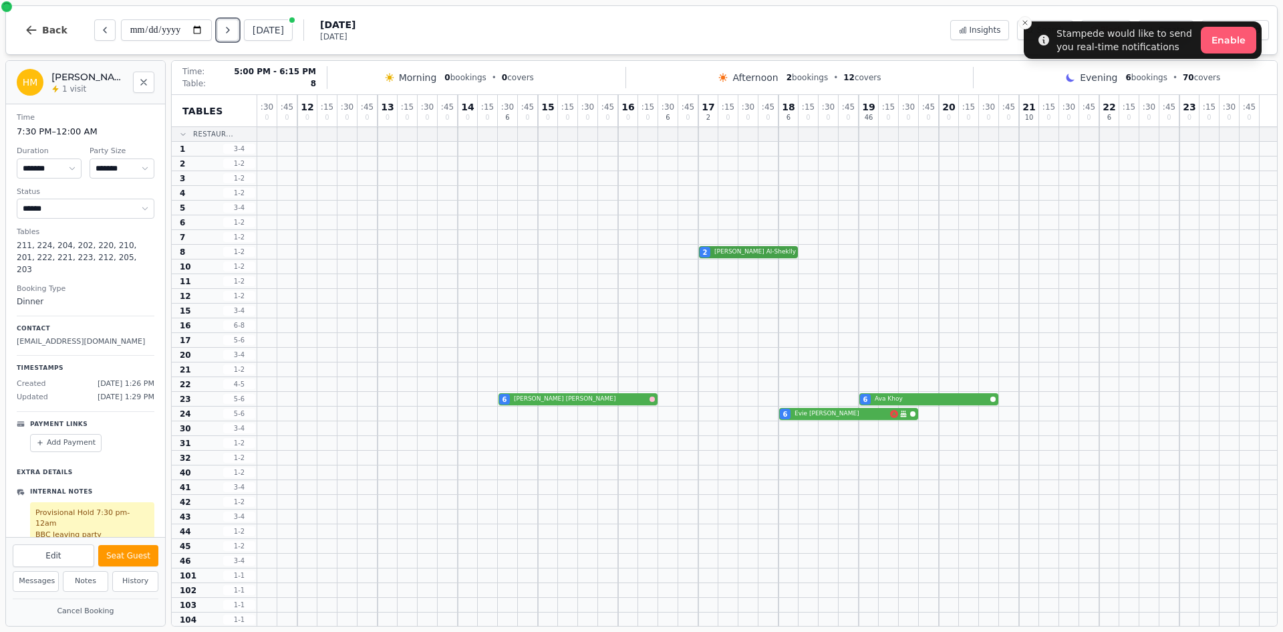
click at [751, 255] on div "2 Yasmin Al-Sheklly" at bounding box center [767, 252] width 1020 height 15
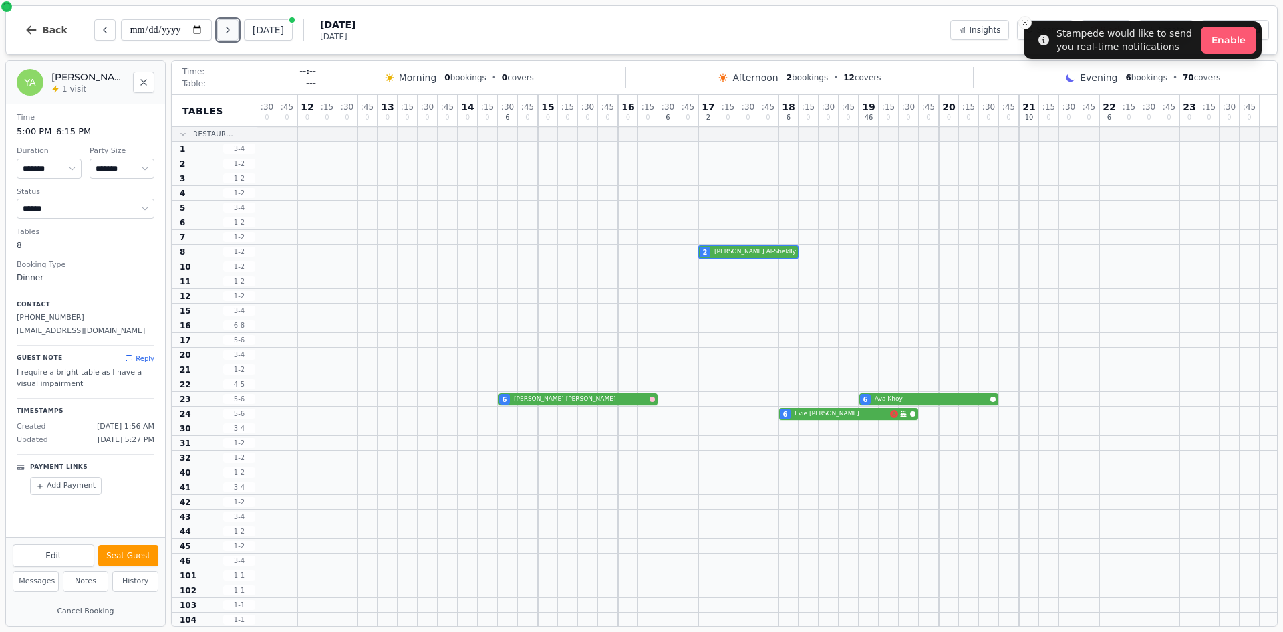
click at [221, 33] on button "Next day" at bounding box center [227, 29] width 21 height 21
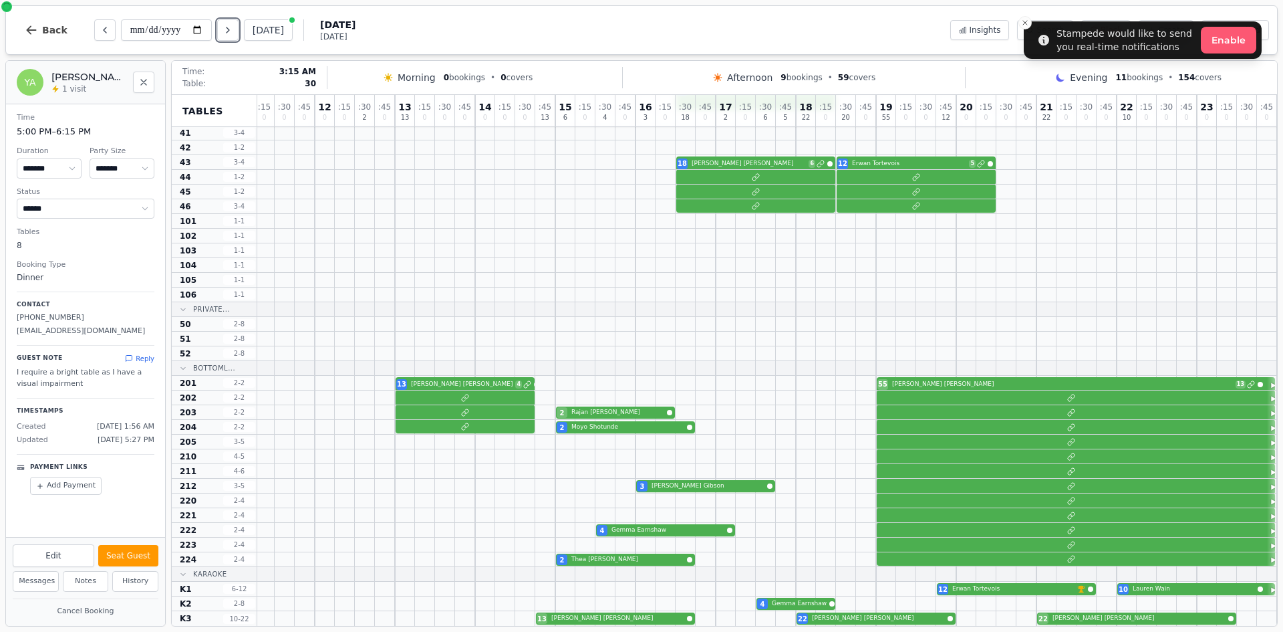
scroll to position [353, 904]
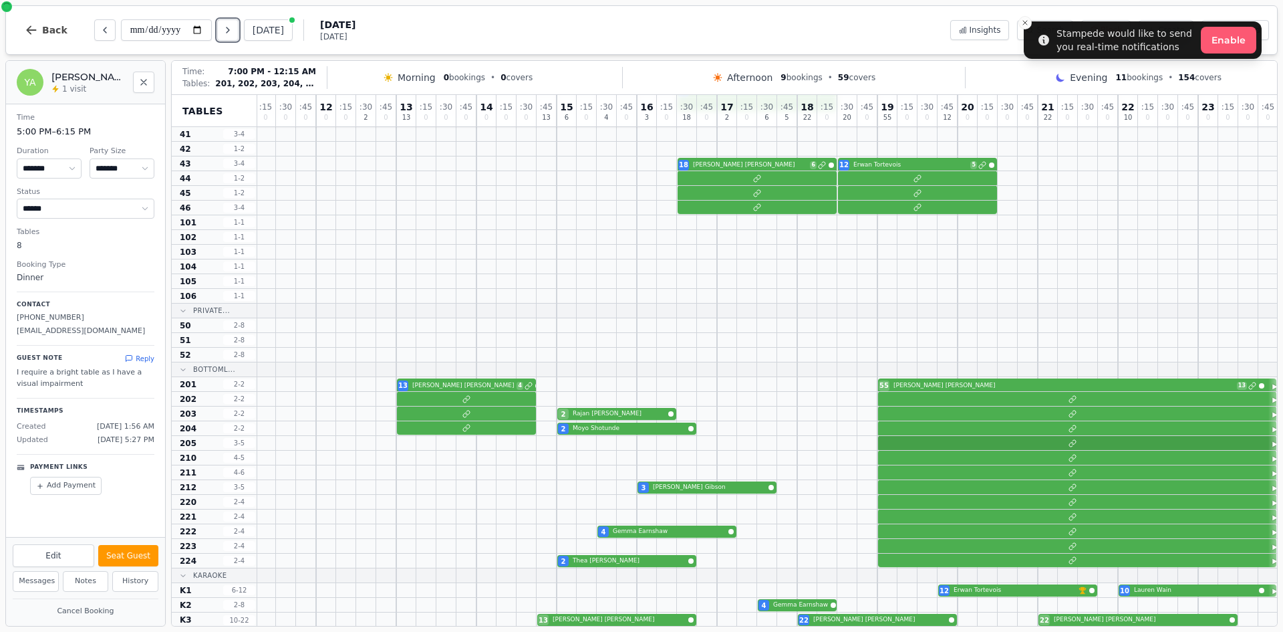
click at [937, 443] on div at bounding box center [316, 443] width 1925 height 15
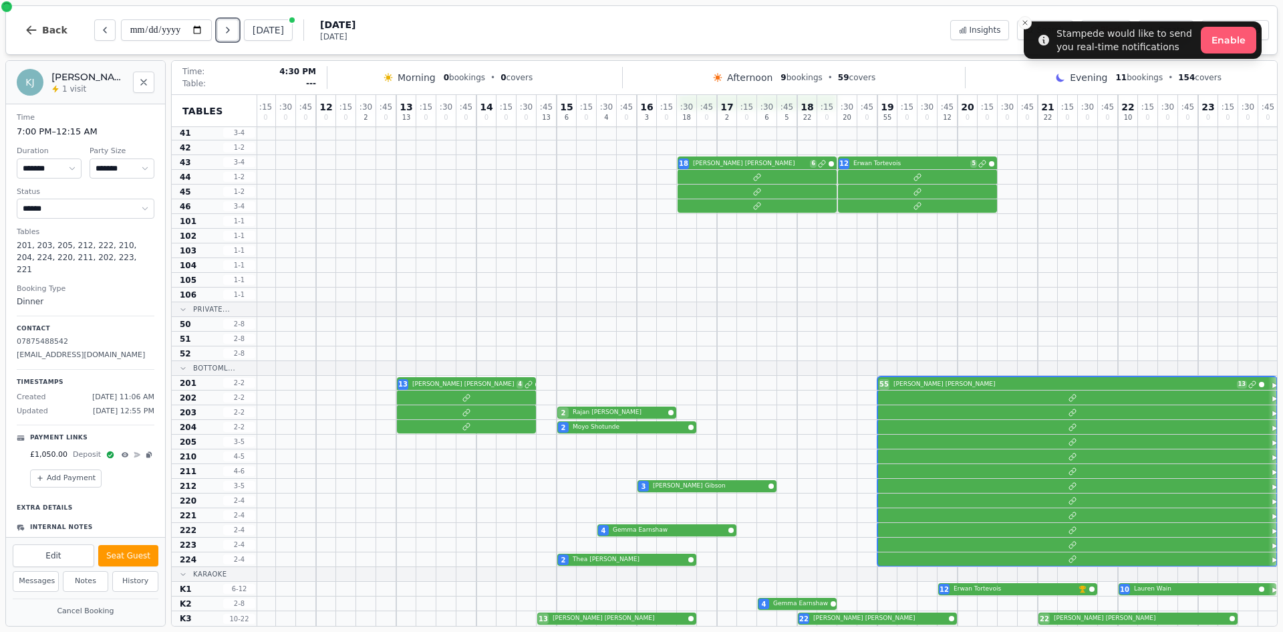
scroll to position [0, 904]
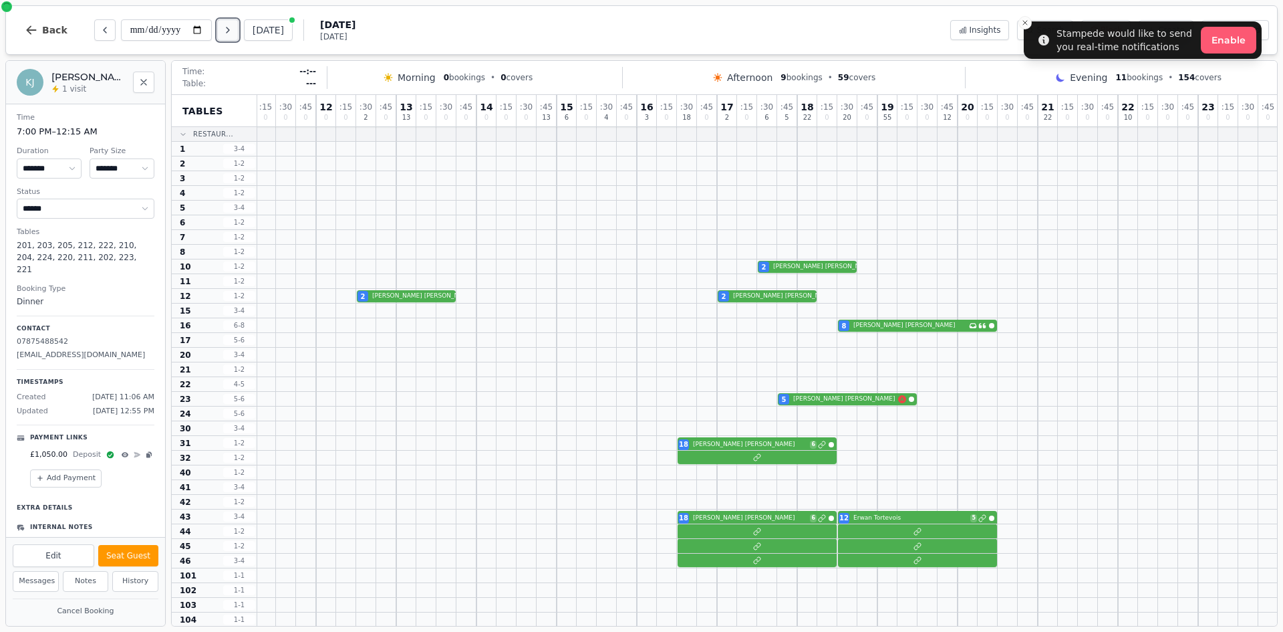
click at [231, 35] on button "Next day" at bounding box center [227, 29] width 21 height 21
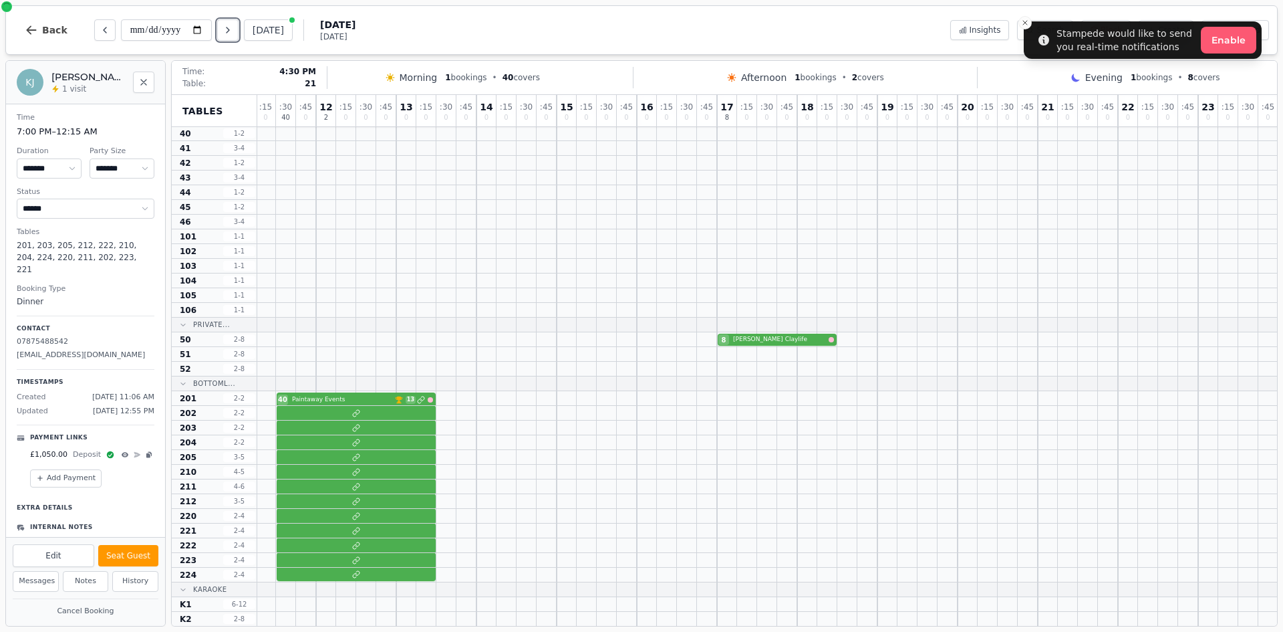
scroll to position [354, 904]
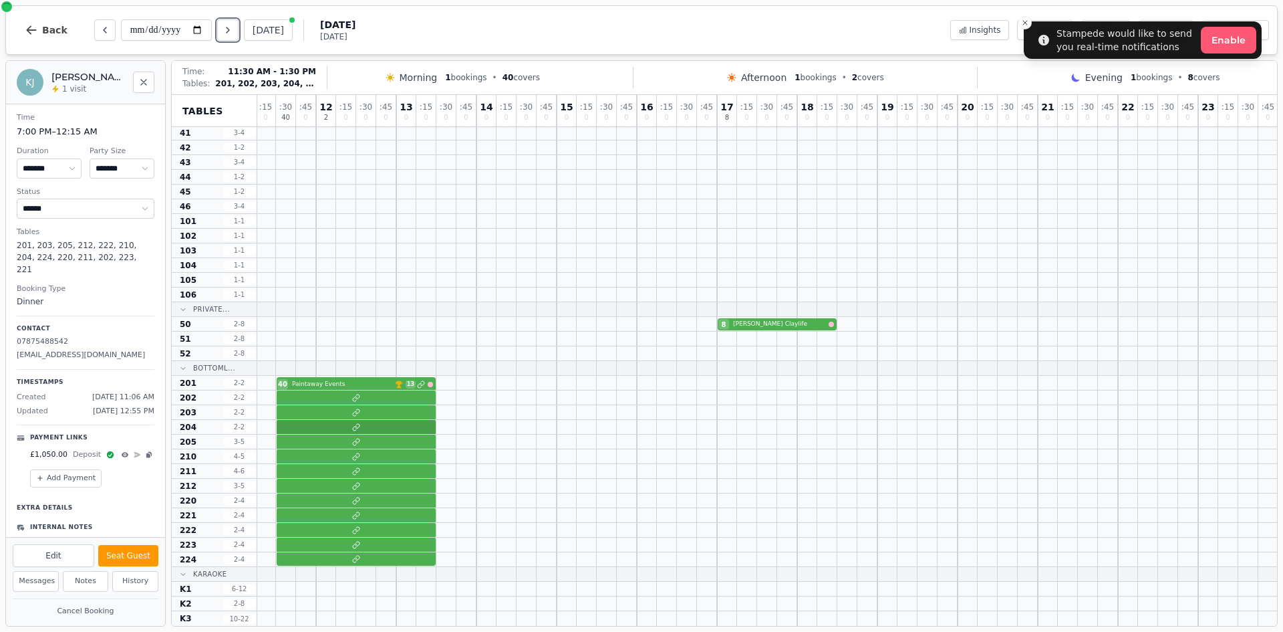
click at [364, 429] on div at bounding box center [316, 427] width 1925 height 15
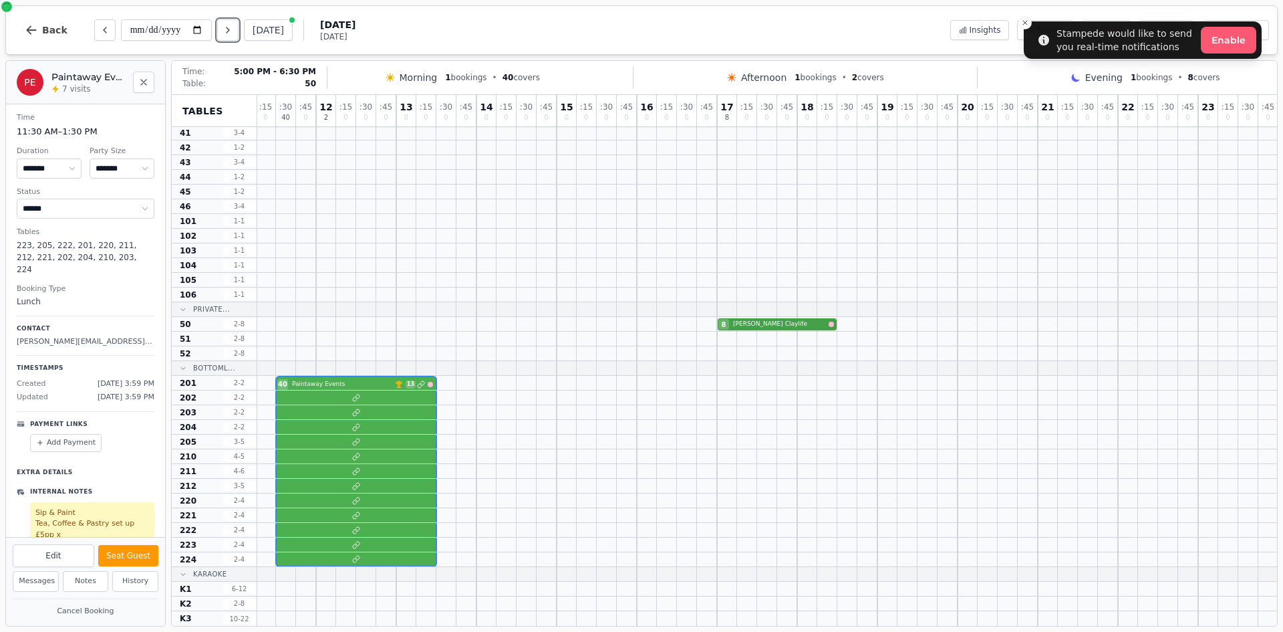
click at [747, 324] on div "8 Nina Claylife" at bounding box center [316, 324] width 1925 height 15
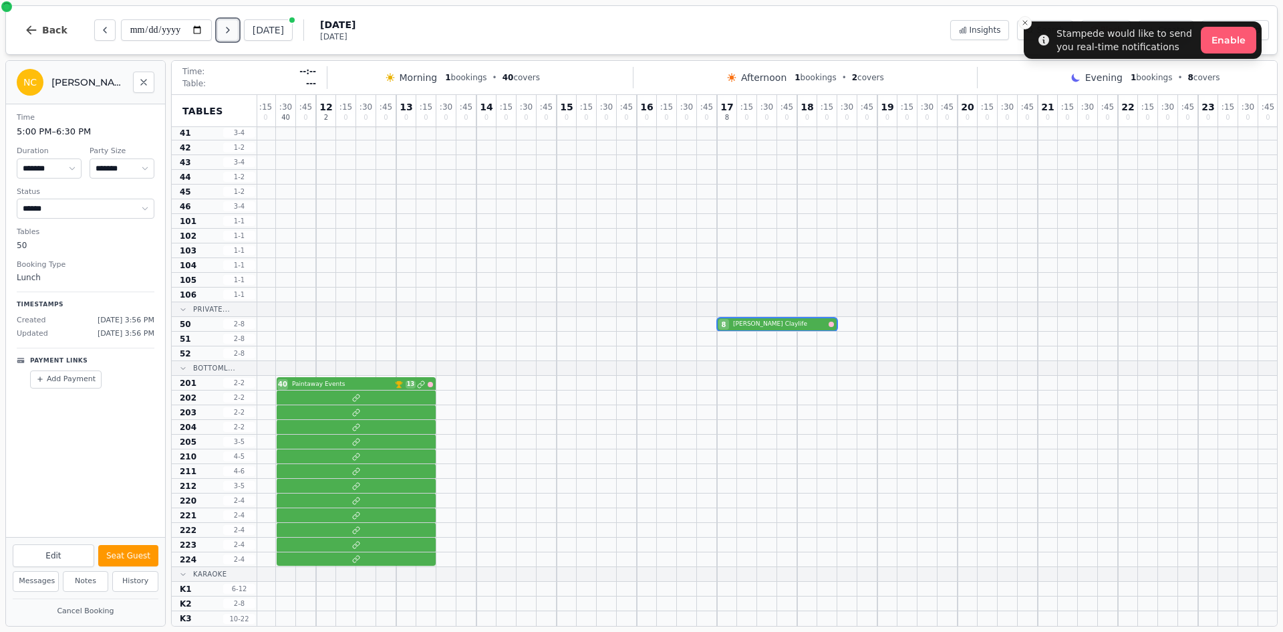
click at [233, 33] on icon "Next day" at bounding box center [228, 30] width 11 height 11
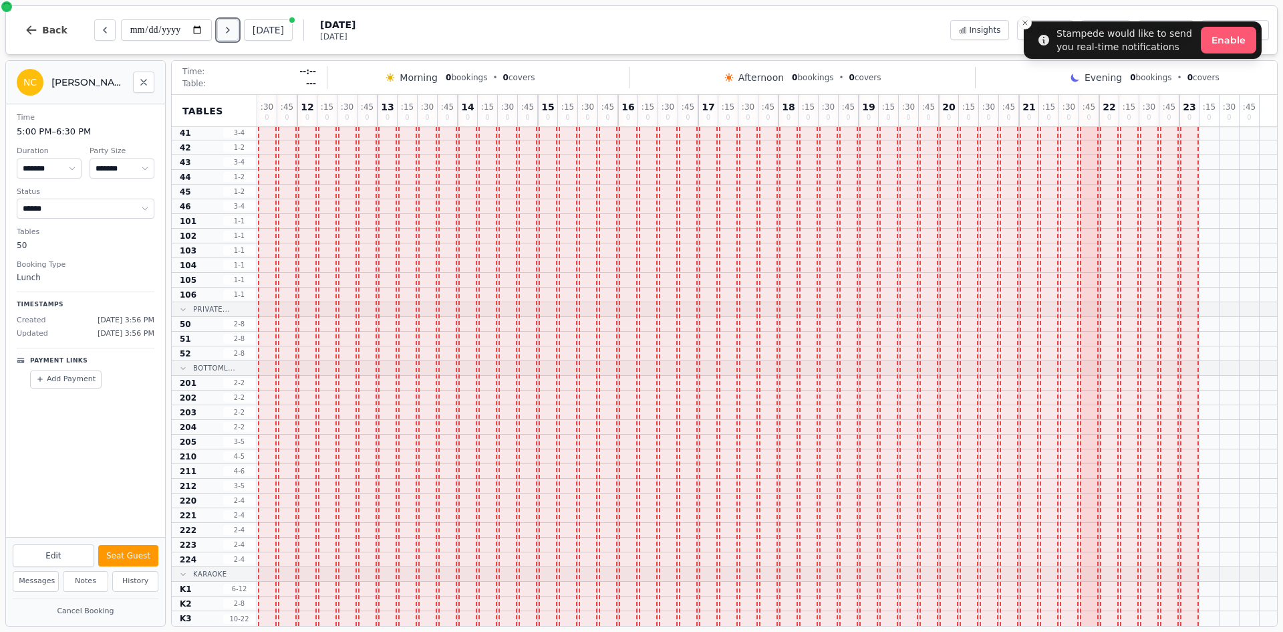
scroll to position [354, 0]
click at [227, 34] on icon "Next day" at bounding box center [228, 30] width 11 height 11
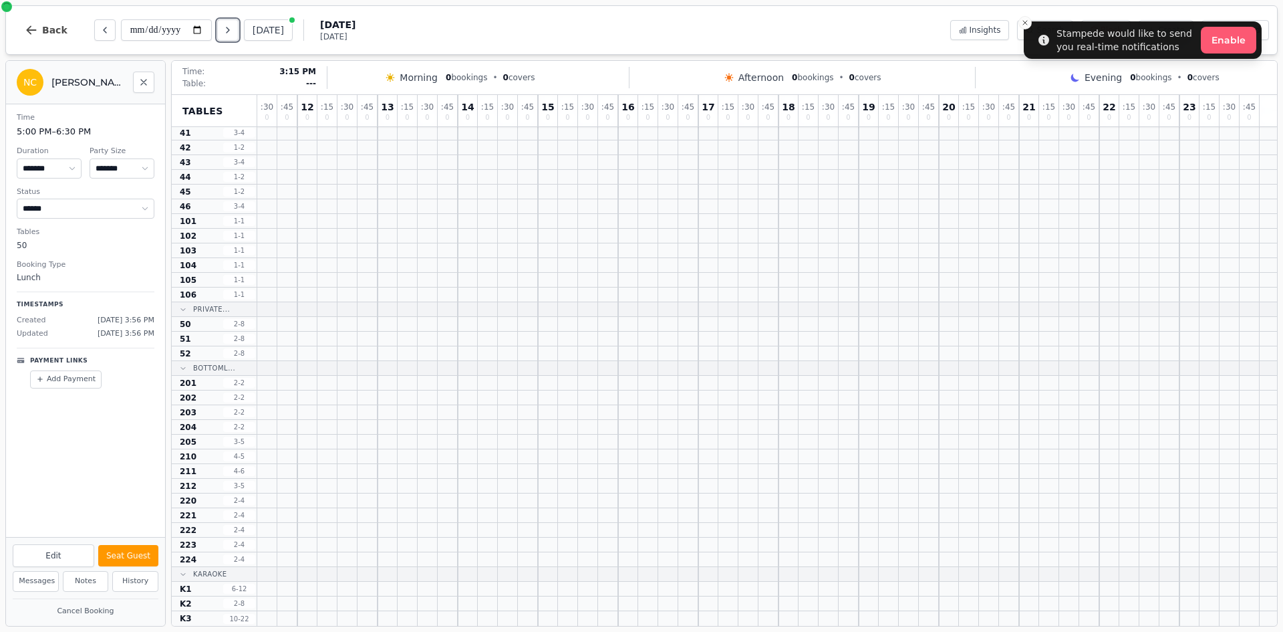
scroll to position [0, 0]
click at [233, 29] on icon "Next day" at bounding box center [228, 30] width 11 height 11
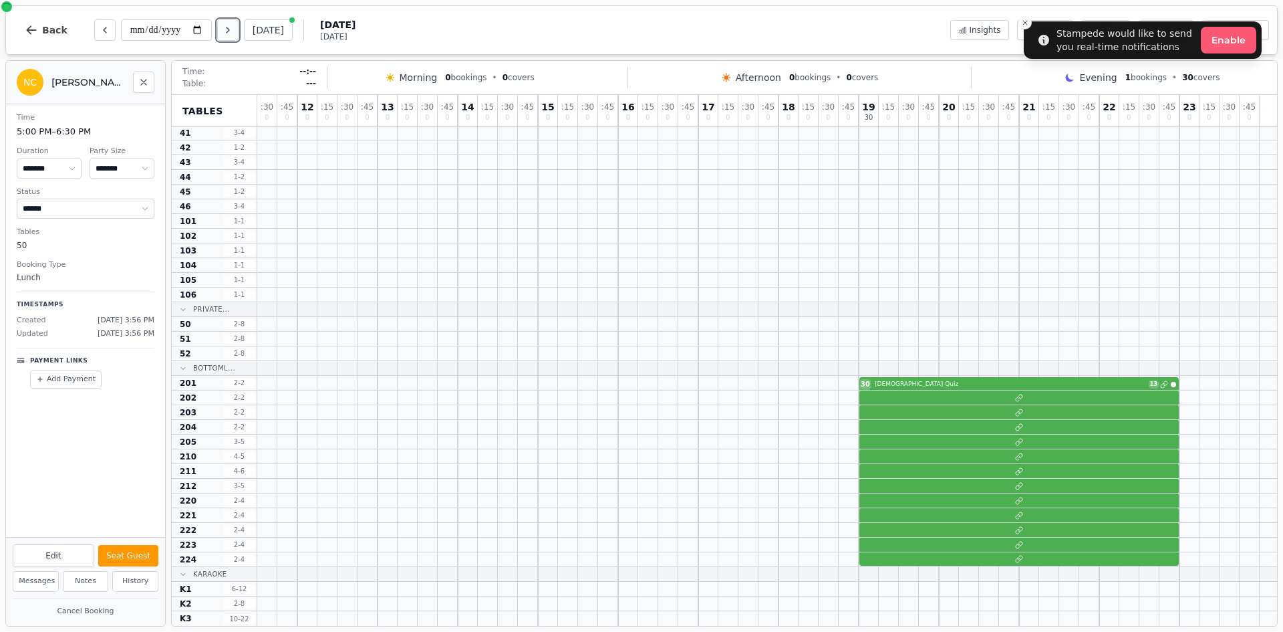
click at [229, 39] on button "Next day" at bounding box center [227, 29] width 21 height 21
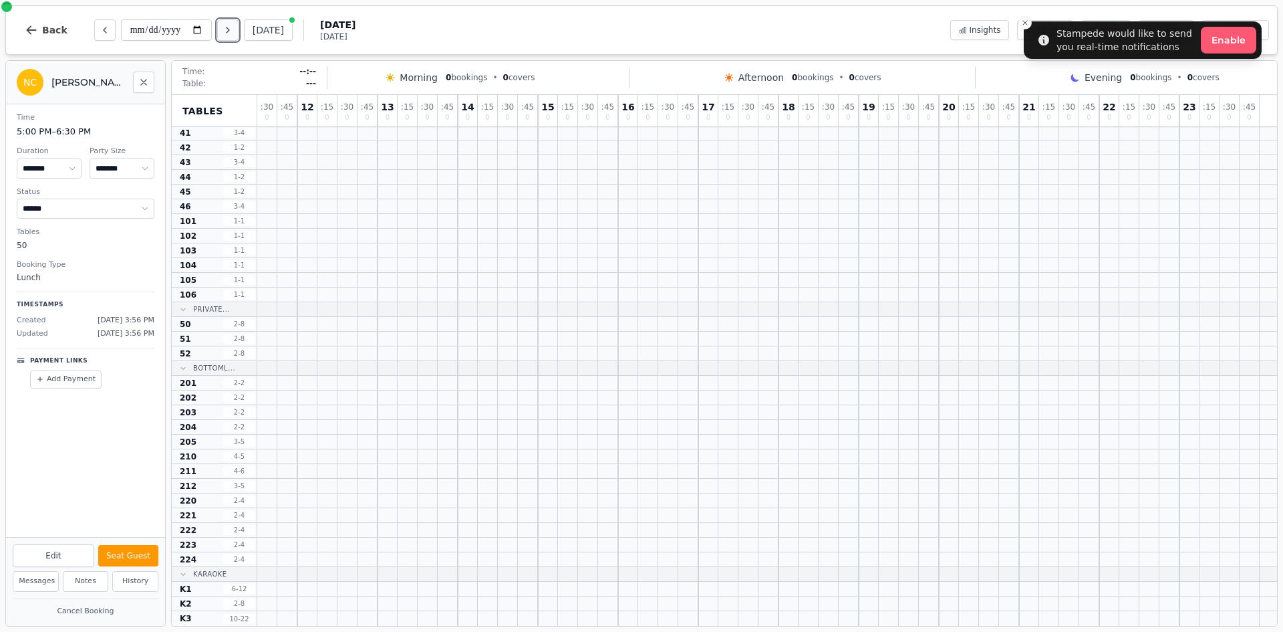
click at [227, 34] on icon "Next day" at bounding box center [228, 30] width 11 height 11
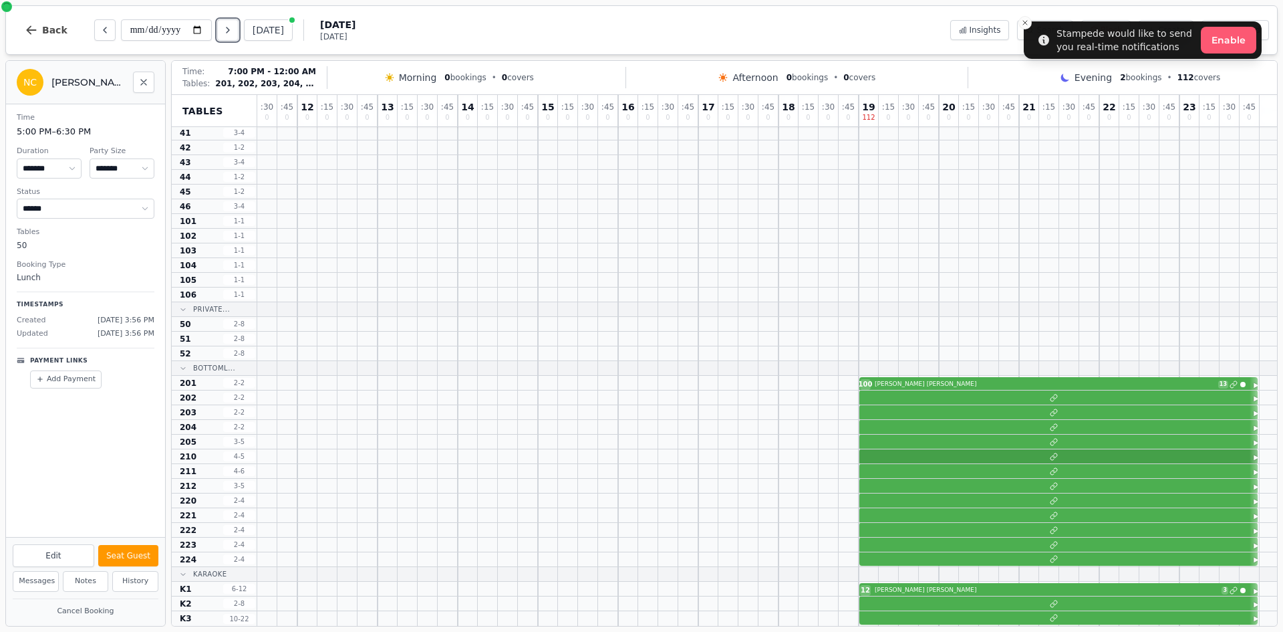
click at [1012, 453] on div at bounding box center [767, 456] width 1020 height 15
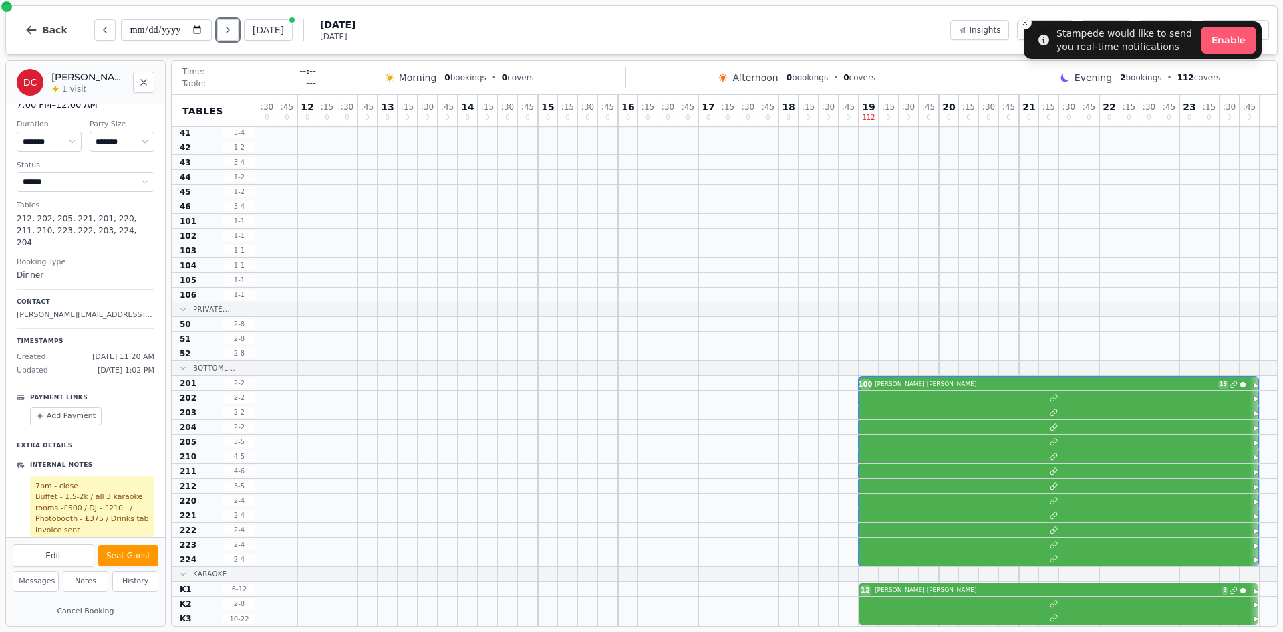
scroll to position [26, 0]
click at [229, 29] on icon "Next day" at bounding box center [228, 29] width 3 height 5
type input "**********"
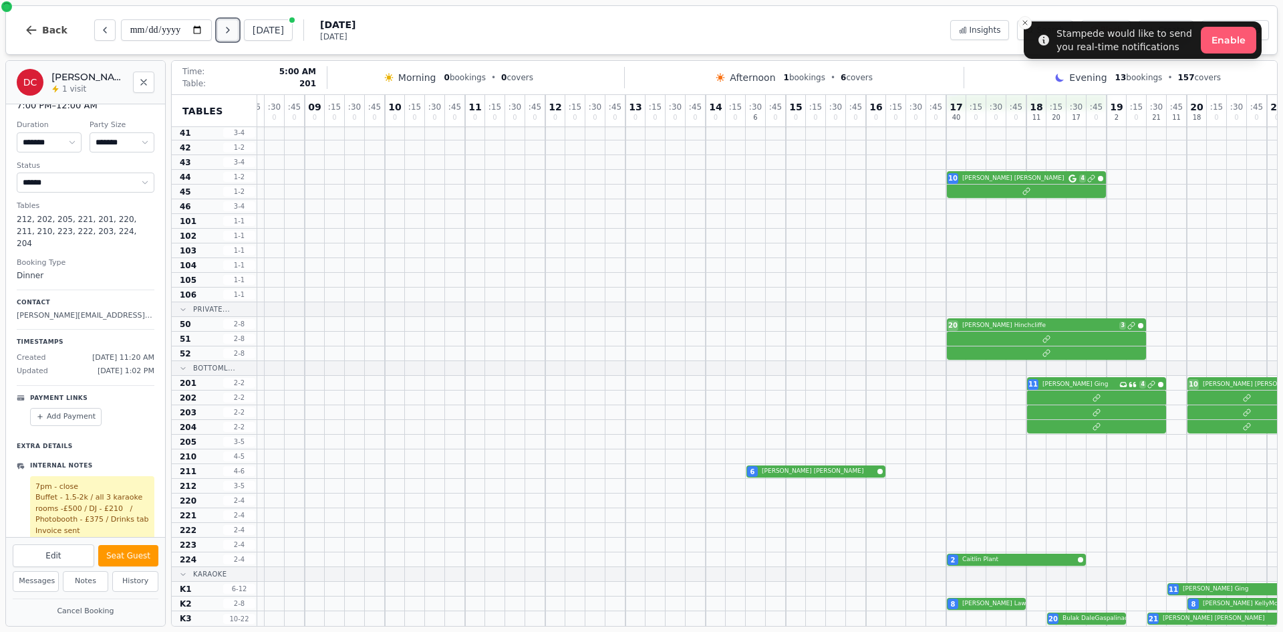
scroll to position [354, 905]
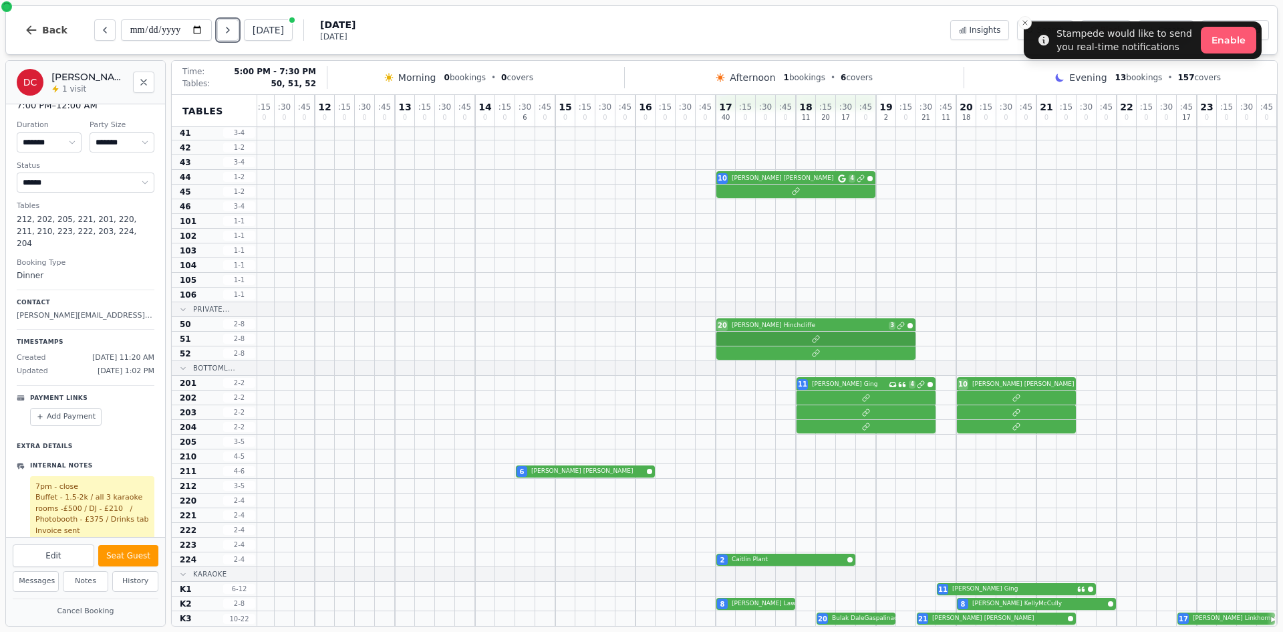
click at [789, 332] on div at bounding box center [314, 339] width 1925 height 15
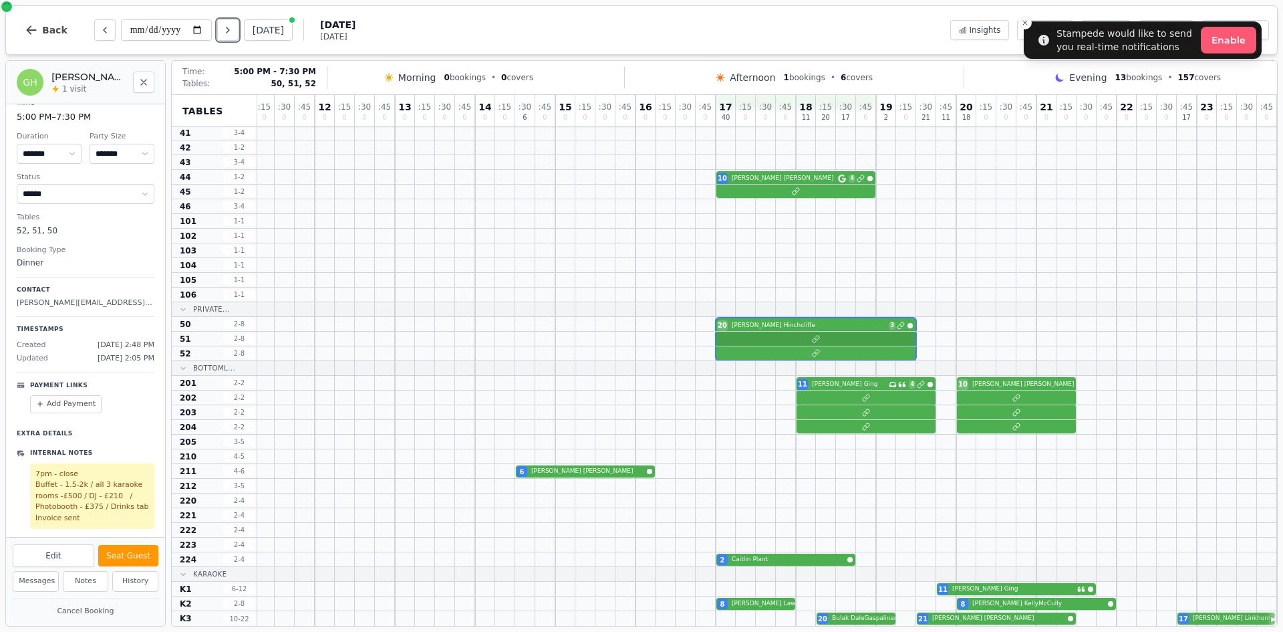
scroll to position [26, 0]
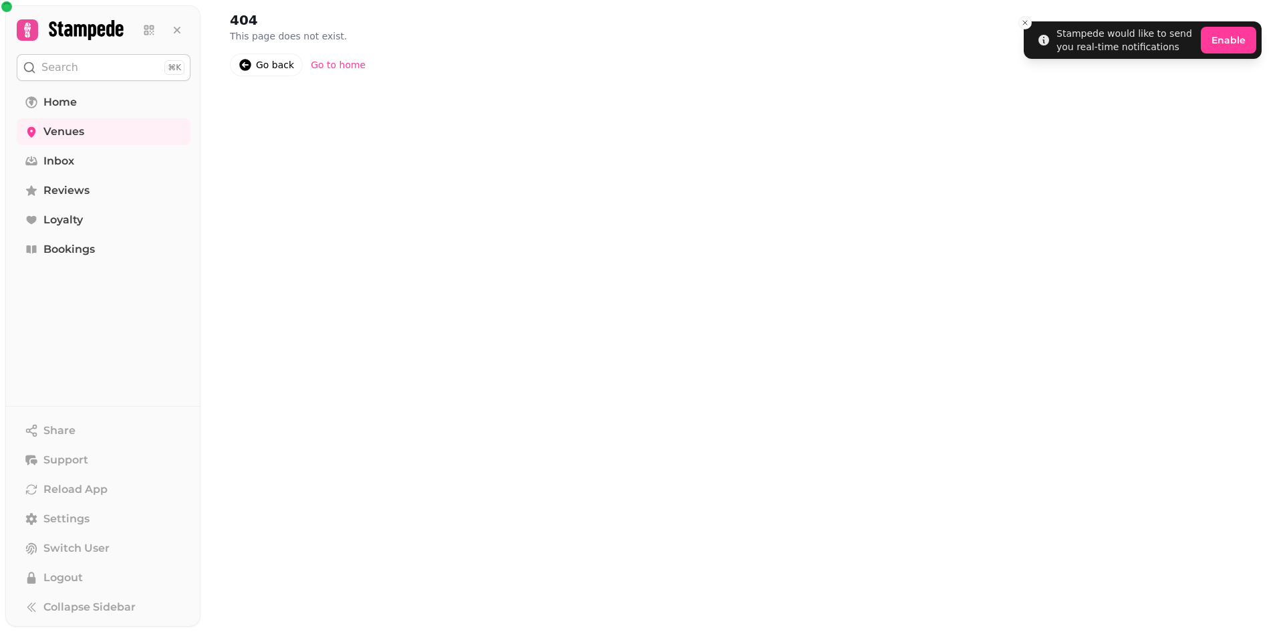
click at [273, 57] on link "Go back" at bounding box center [266, 64] width 73 height 23
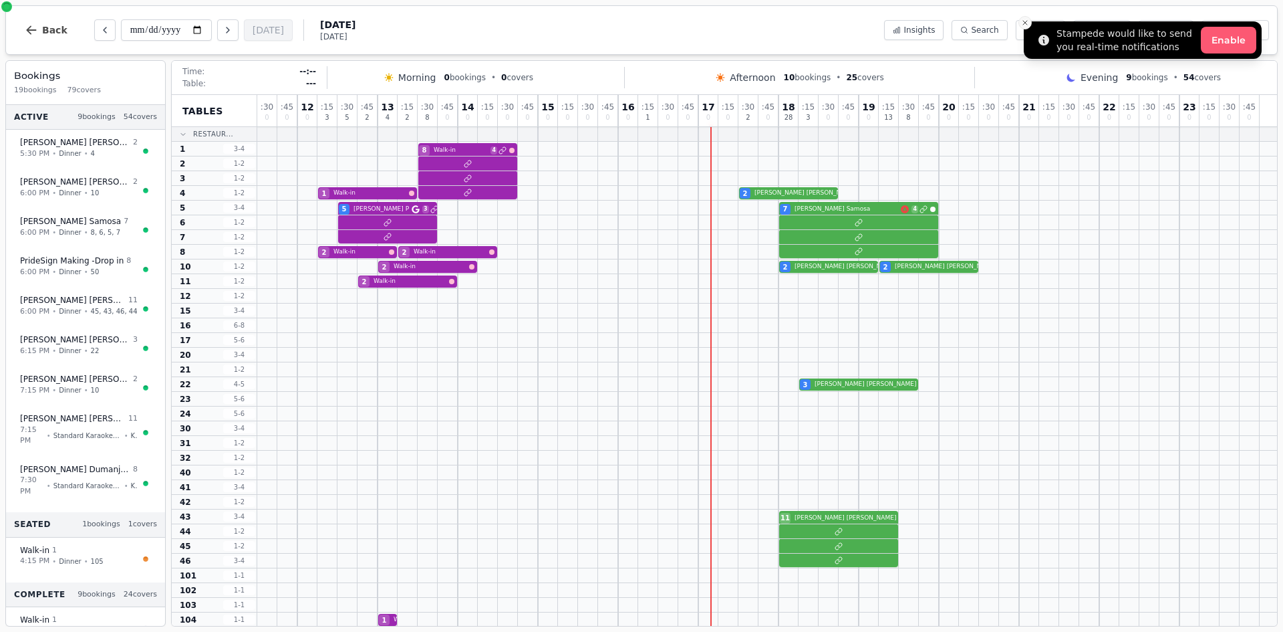
click at [1021, 23] on icon "Close toast" at bounding box center [1025, 23] width 8 height 8
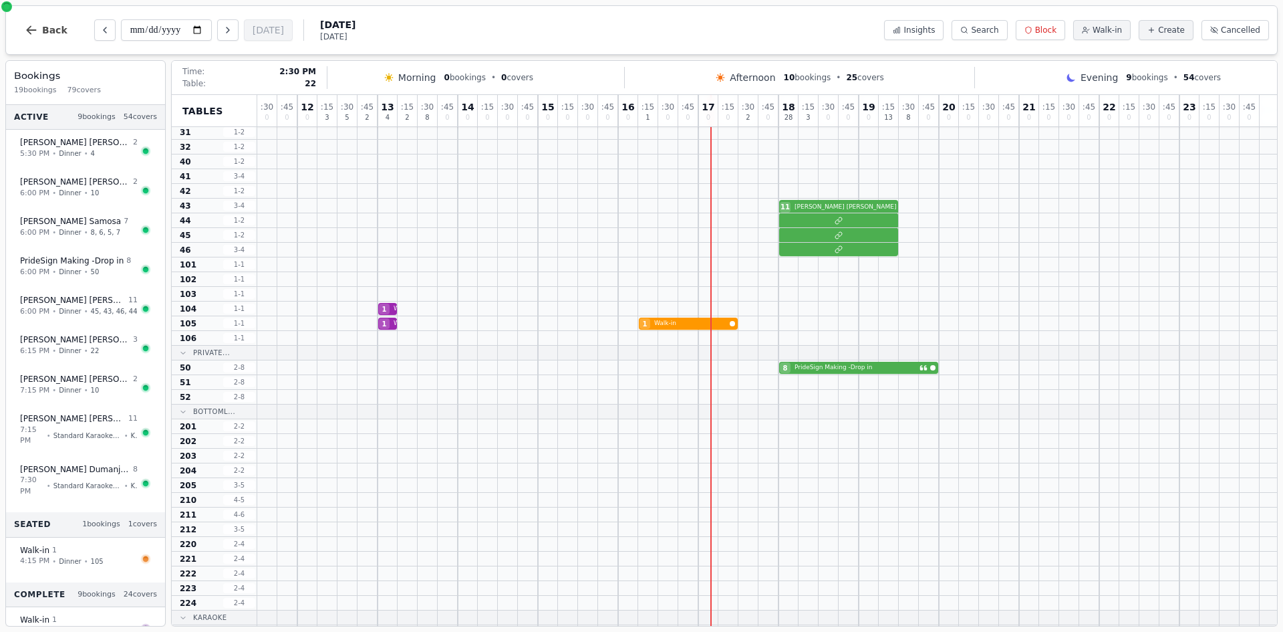
scroll to position [312, 0]
click at [674, 324] on div "1 Walk-in 1 Walk-in" at bounding box center [767, 322] width 1020 height 15
select select "****"
select select "******"
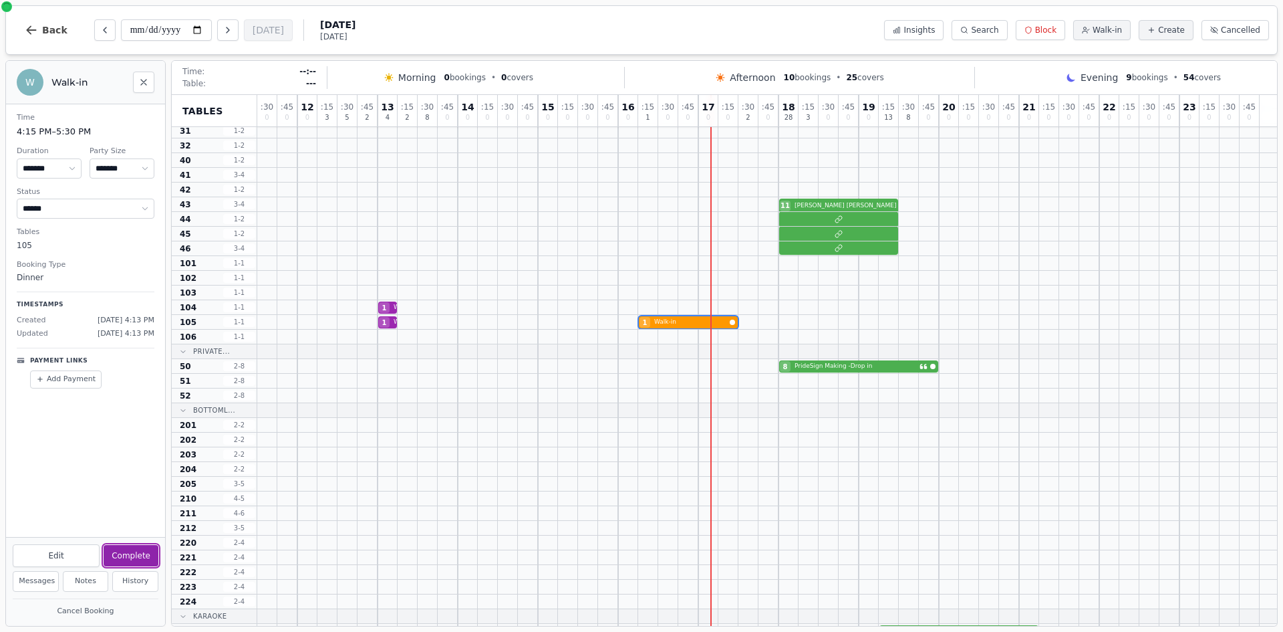
click at [123, 558] on button "Complete" at bounding box center [131, 555] width 55 height 21
click at [860, 371] on div "8 PrideSign Making -Drop in" at bounding box center [767, 366] width 1020 height 15
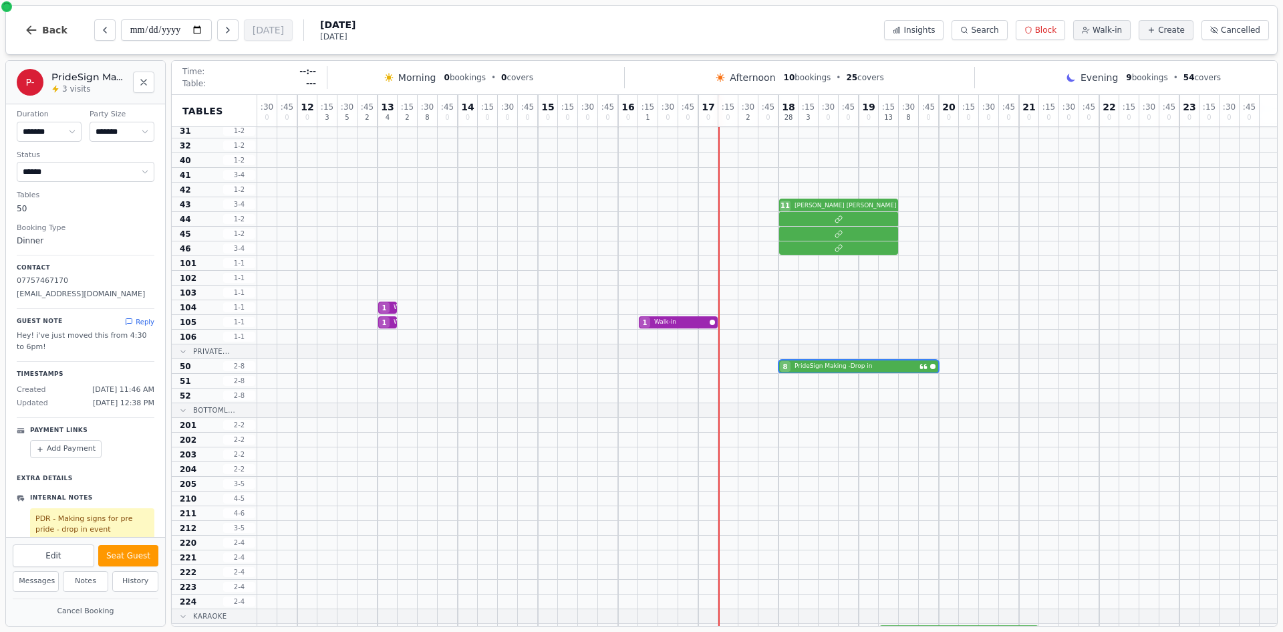
scroll to position [0, 0]
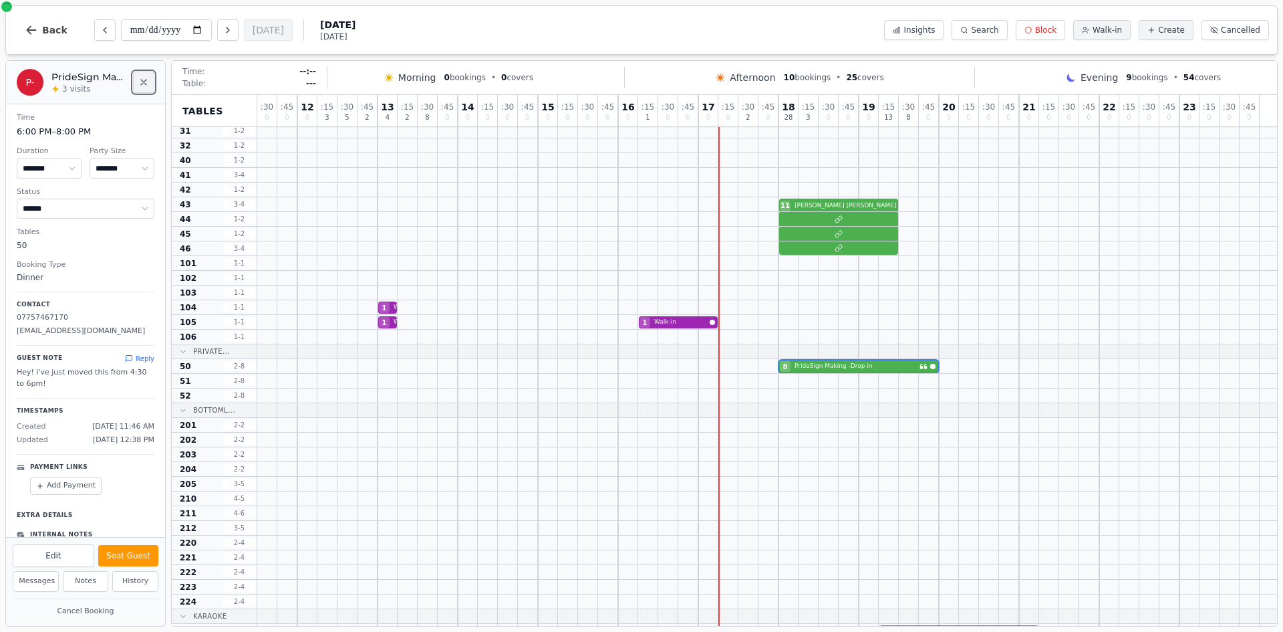
click at [146, 85] on icon "Close" at bounding box center [143, 82] width 11 height 11
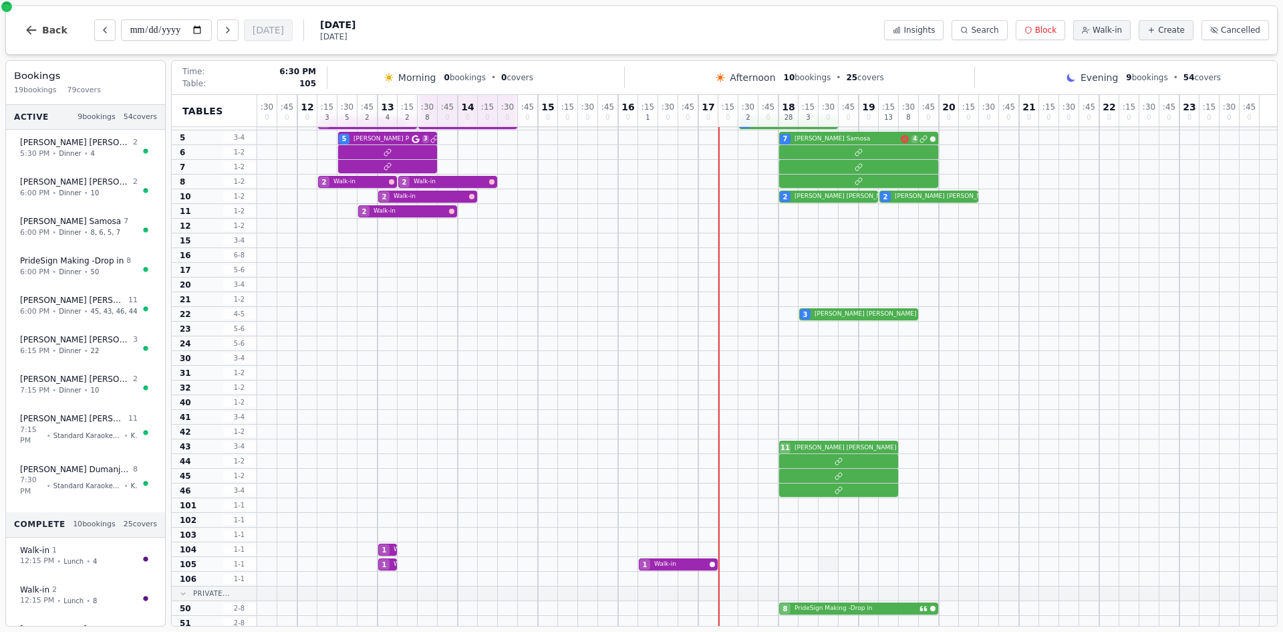
scroll to position [45, 0]
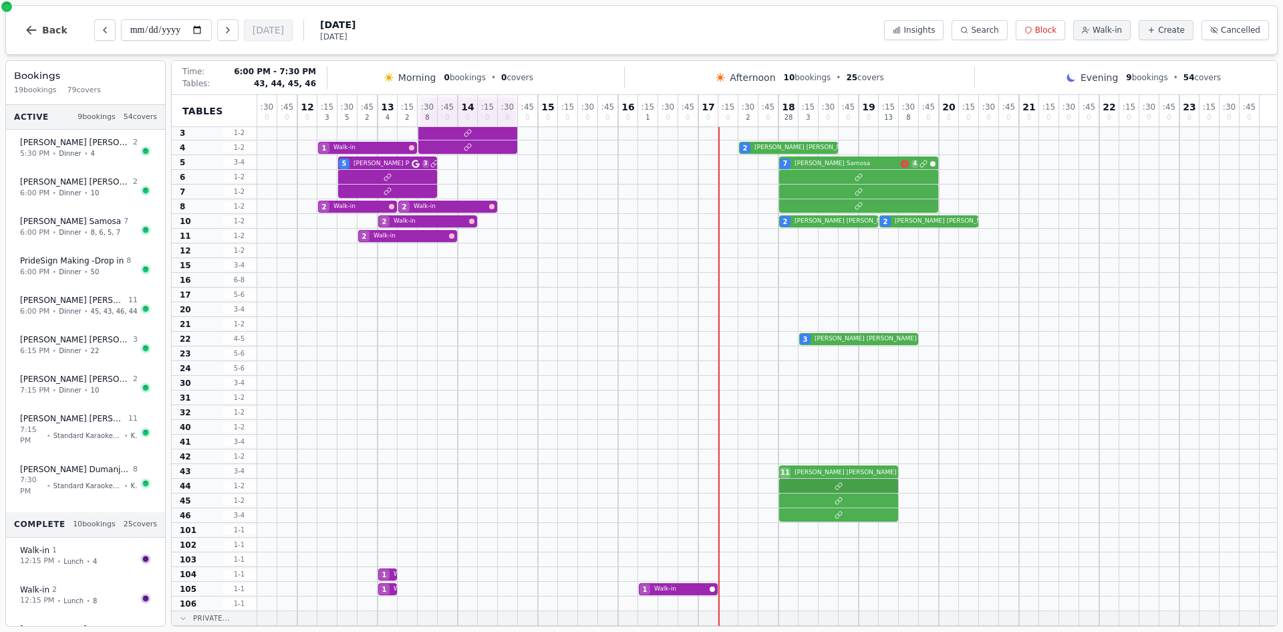
click at [816, 491] on div at bounding box center [767, 486] width 1020 height 15
select select "****"
select select "**"
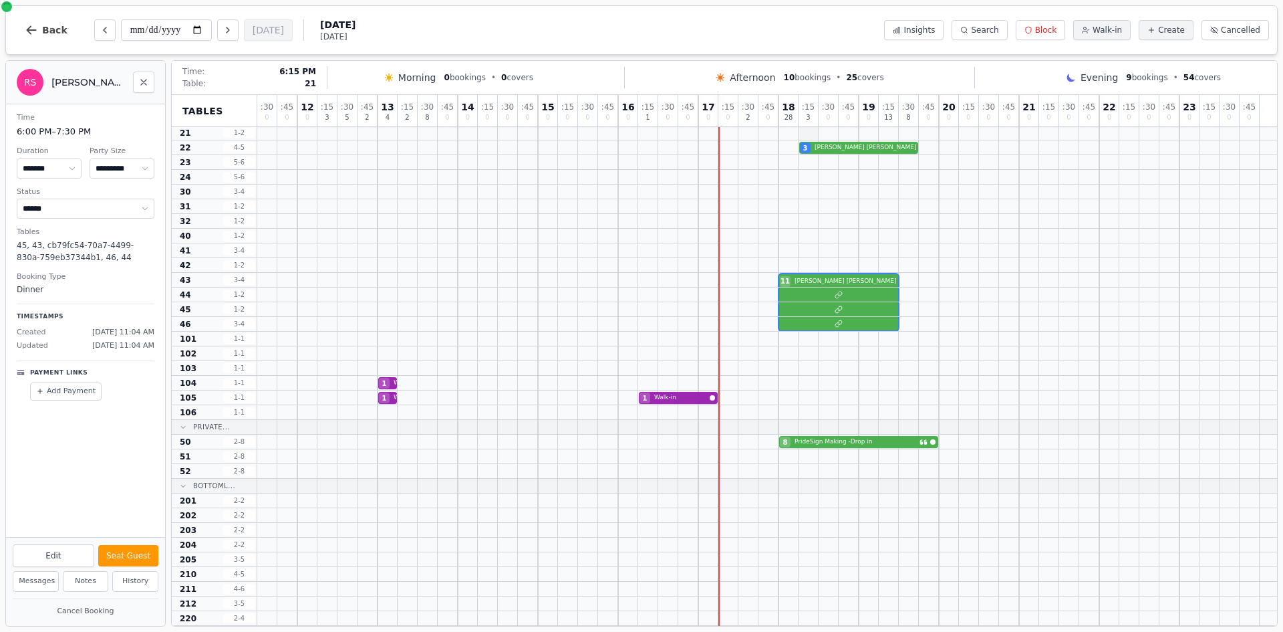
scroll to position [0, 0]
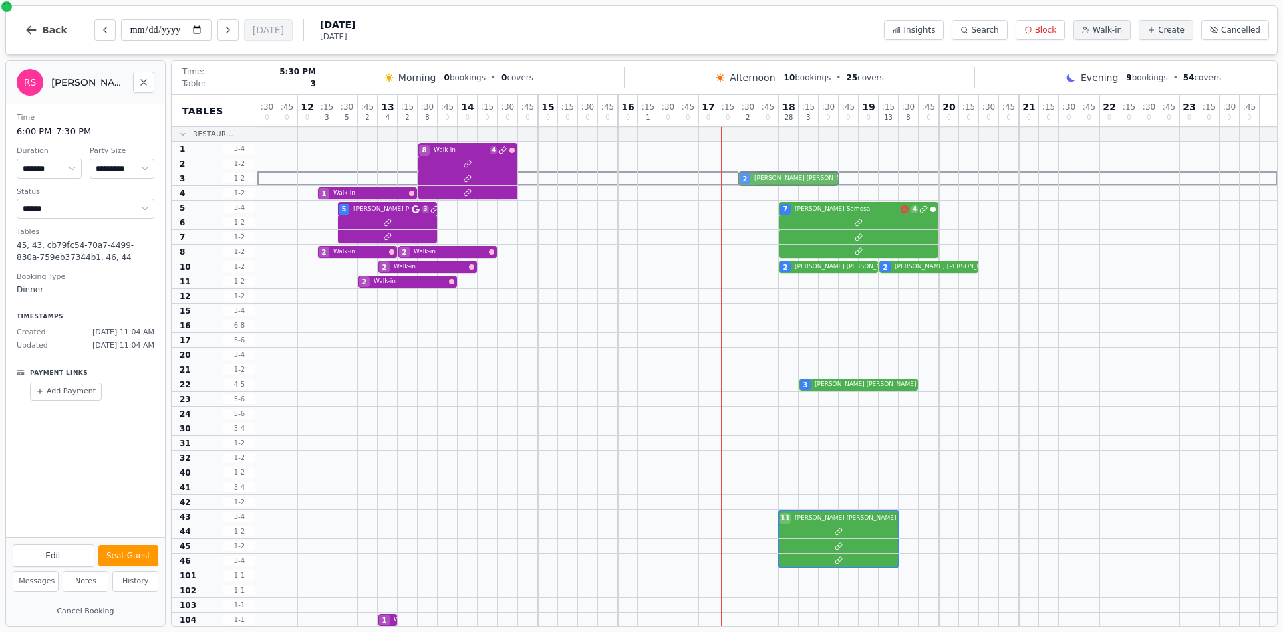
drag, startPoint x: 755, startPoint y: 193, endPoint x: 753, endPoint y: 173, distance: 19.5
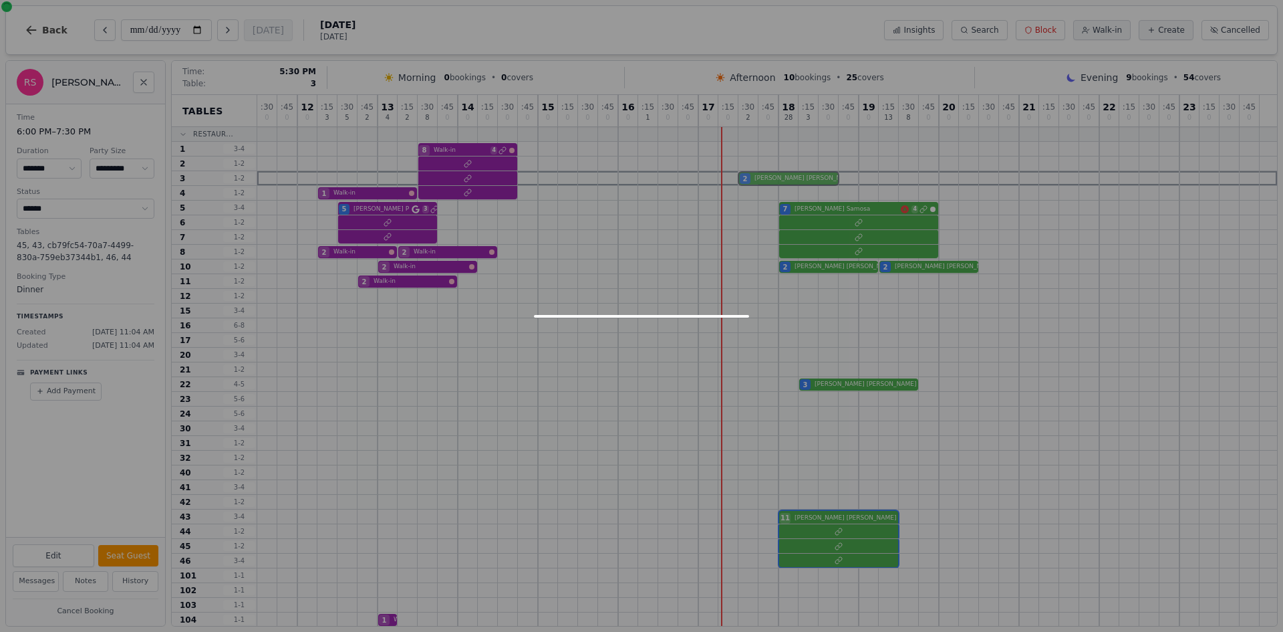
click at [753, 173] on div ": 30 0 : 45 0 12 0 : 15 3 : 30 5 : 45 2 13 4 : 15 2 : 30 8 : 45 0 14 0 : 15 0 :…" at bounding box center [767, 537] width 1020 height 885
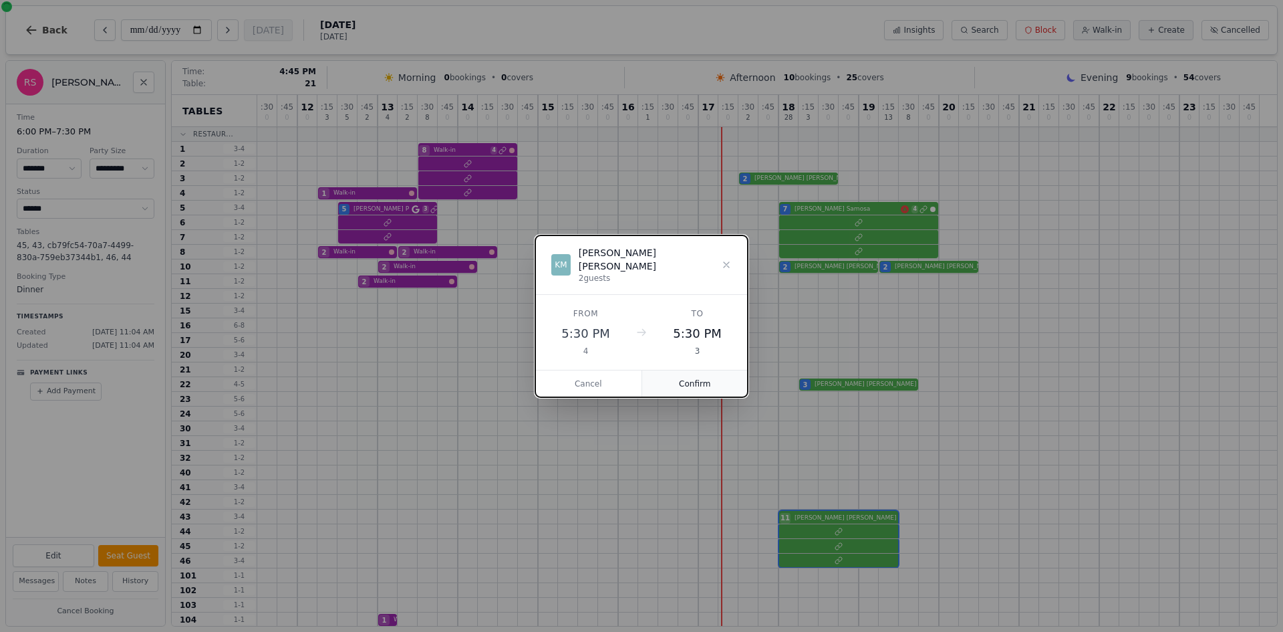
click at [698, 370] on button "Confirm" at bounding box center [695, 383] width 106 height 27
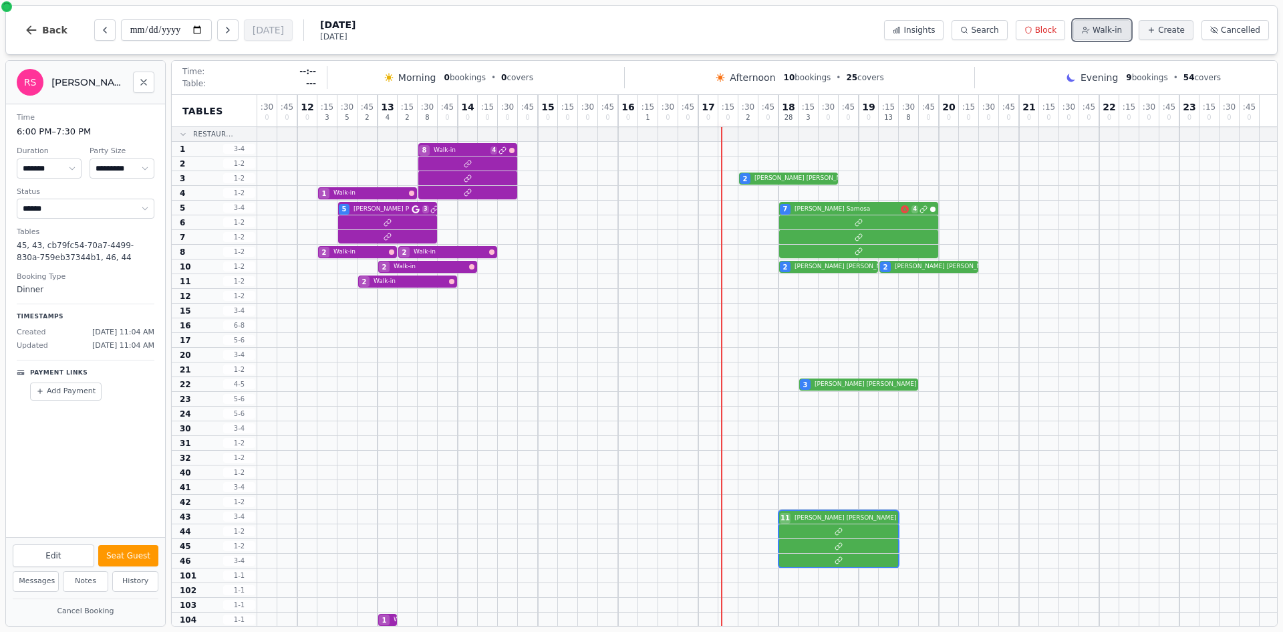
click at [1100, 27] on span "Walk-in" at bounding box center [1107, 30] width 29 height 11
select select "****"
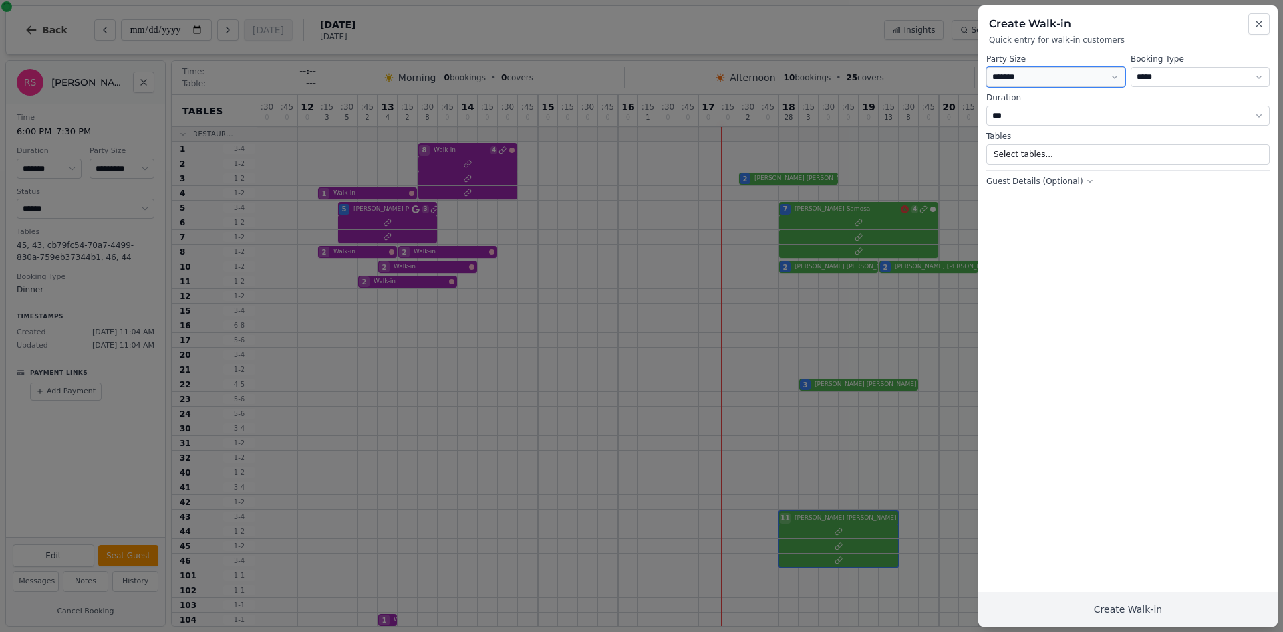
click at [1036, 76] on select "* ***** * ****** * ****** * ****** * ****** * ****** * ****** * ****** * ******…" at bounding box center [1056, 77] width 139 height 20
select select "*"
click at [987, 67] on select "* ***** * ****** * ****** * ****** * ****** * ****** * ****** * ****** * ******…" at bounding box center [1056, 77] width 139 height 20
click at [1160, 79] on select "**********" at bounding box center [1200, 77] width 139 height 20
select select "**********"
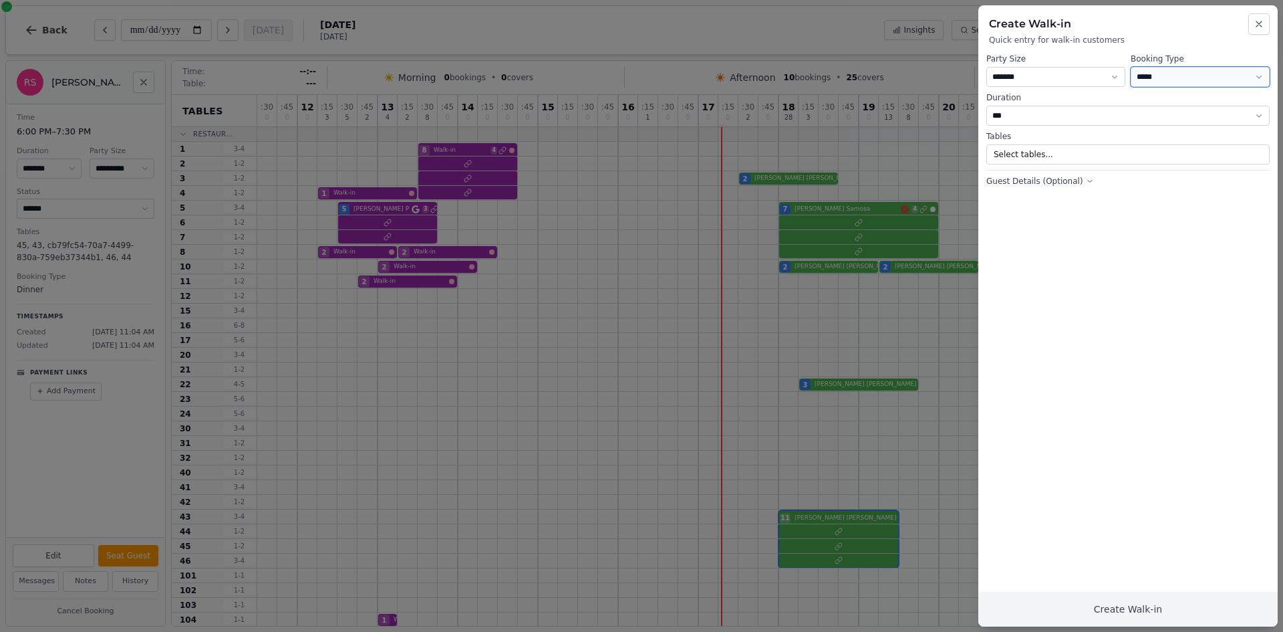
click at [1131, 67] on select "**********" at bounding box center [1200, 77] width 139 height 20
click at [1030, 150] on button "1 table selected" at bounding box center [1128, 154] width 283 height 20
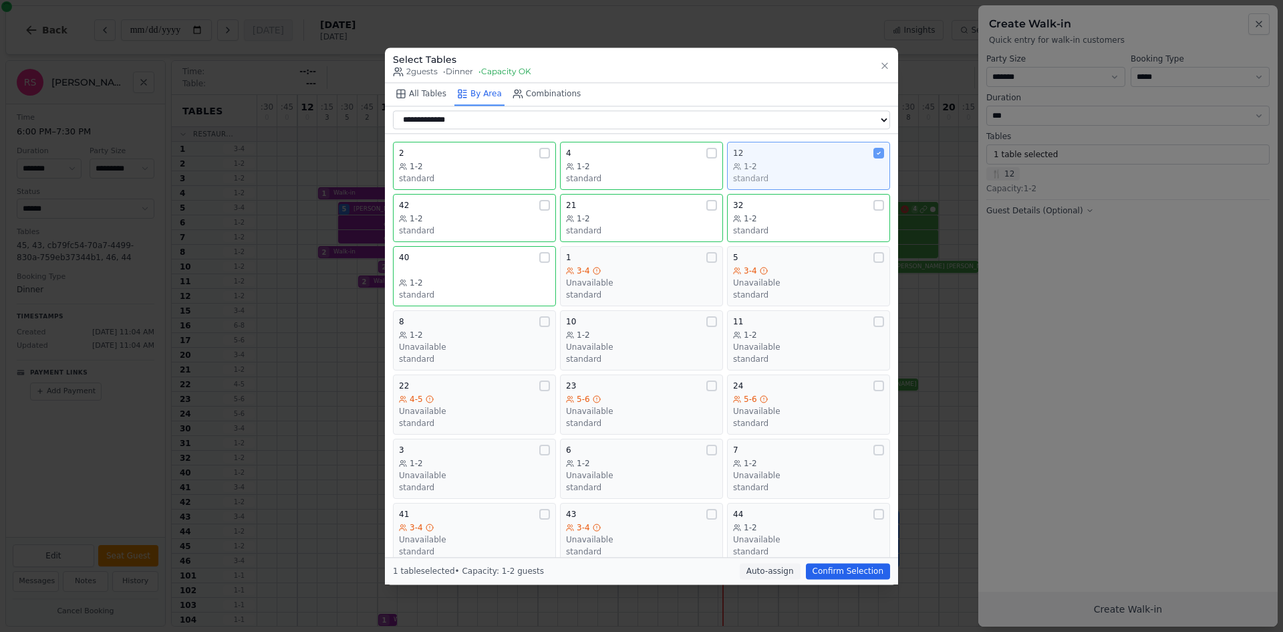
click at [859, 150] on div "12" at bounding box center [808, 153] width 151 height 11
click at [580, 179] on div "standard" at bounding box center [641, 178] width 151 height 11
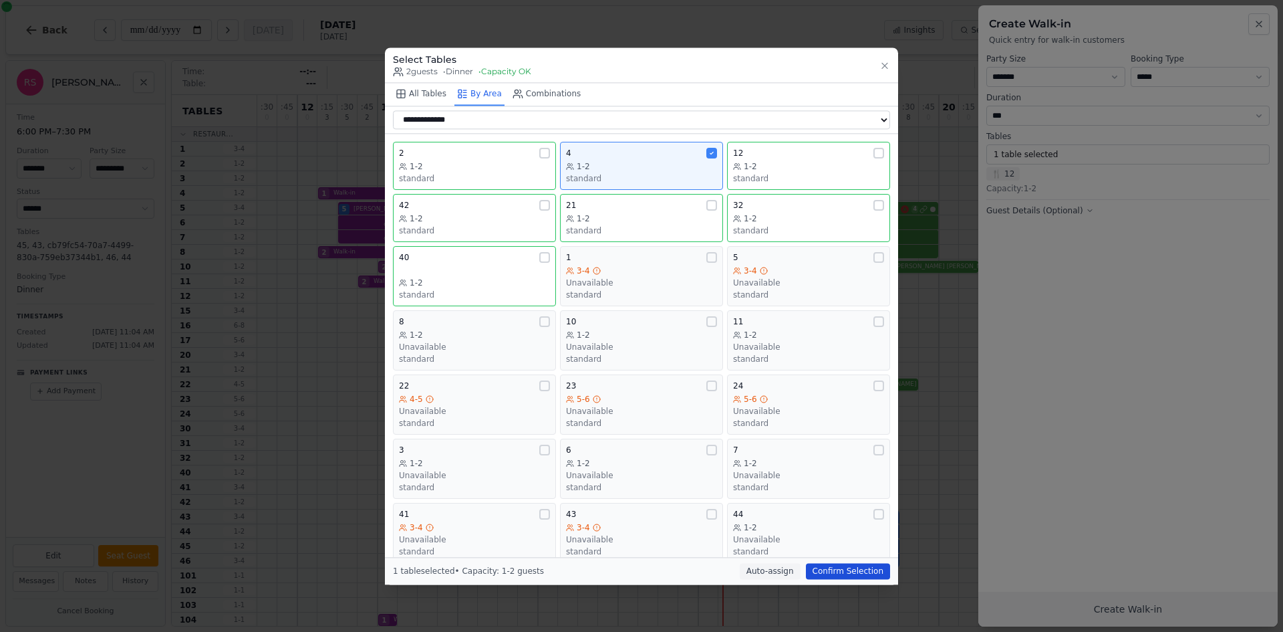
click at [865, 573] on button "Confirm Selection" at bounding box center [848, 571] width 84 height 16
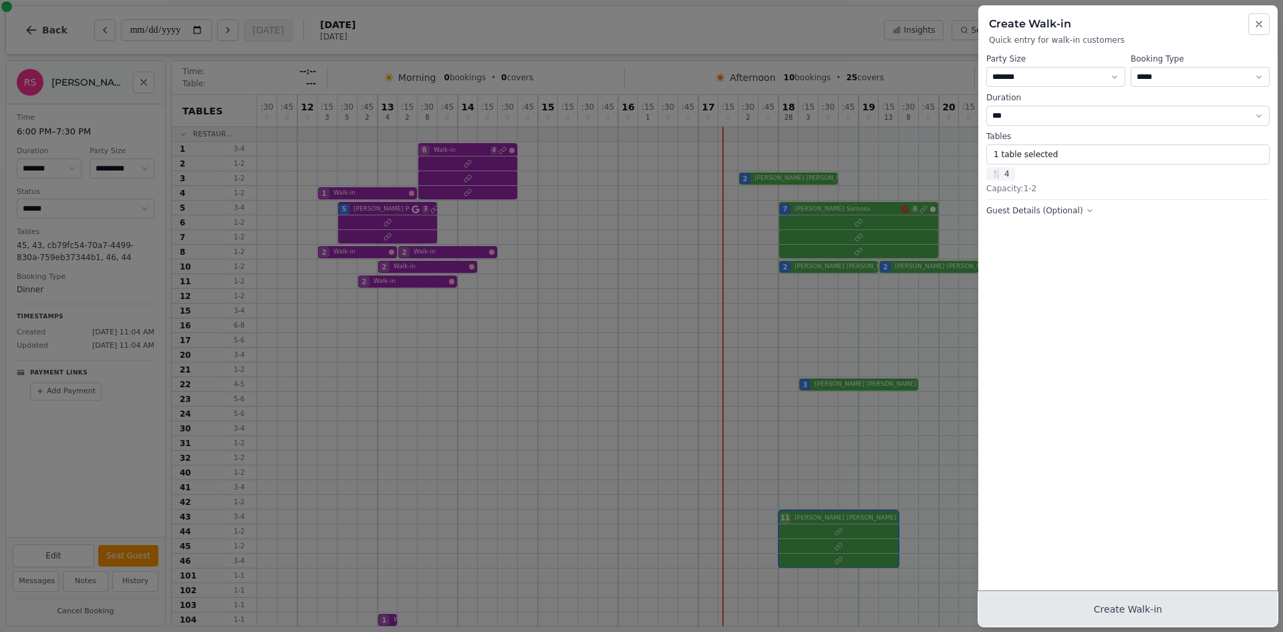
click at [1124, 605] on button "Create Walk-in" at bounding box center [1128, 609] width 299 height 35
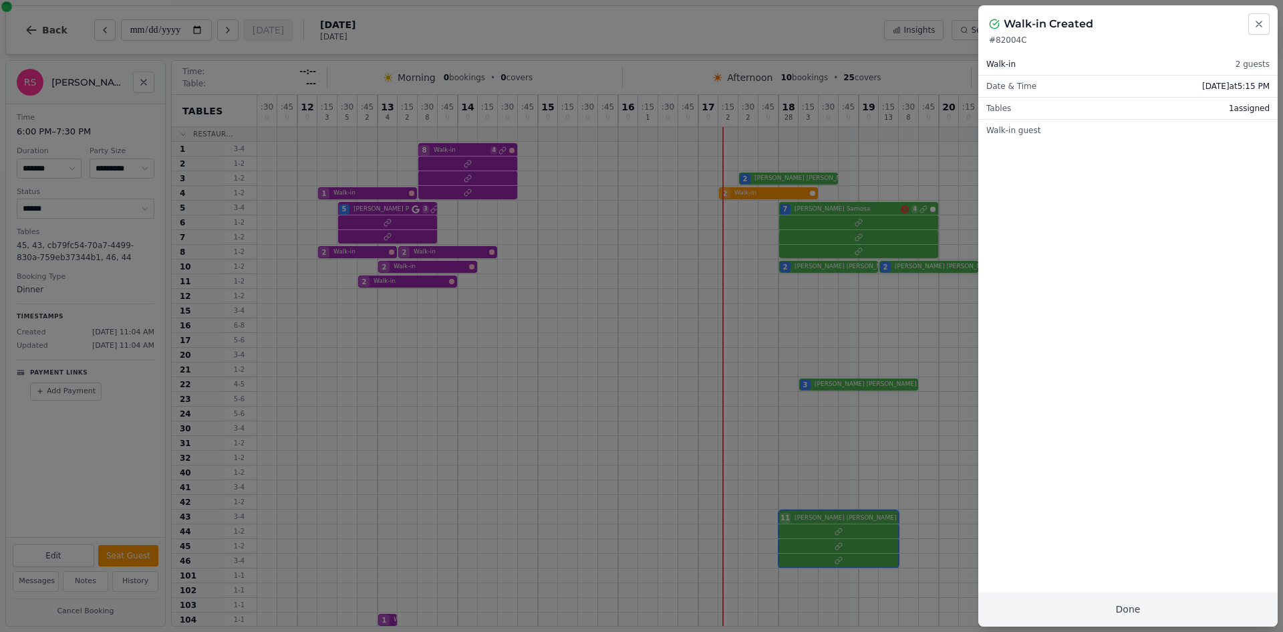
click at [741, 46] on div at bounding box center [641, 316] width 1283 height 632
click at [1267, 13] on button "Close" at bounding box center [1259, 23] width 21 height 21
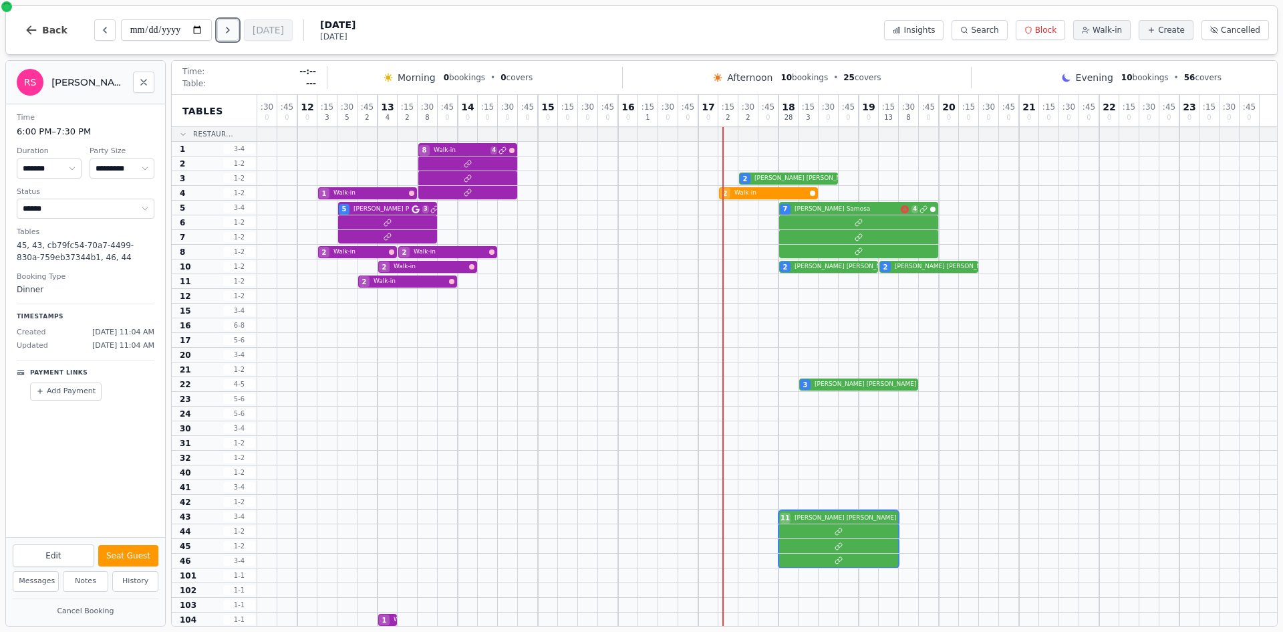
click at [226, 31] on icon "Next day" at bounding box center [228, 30] width 11 height 11
type input "**********"
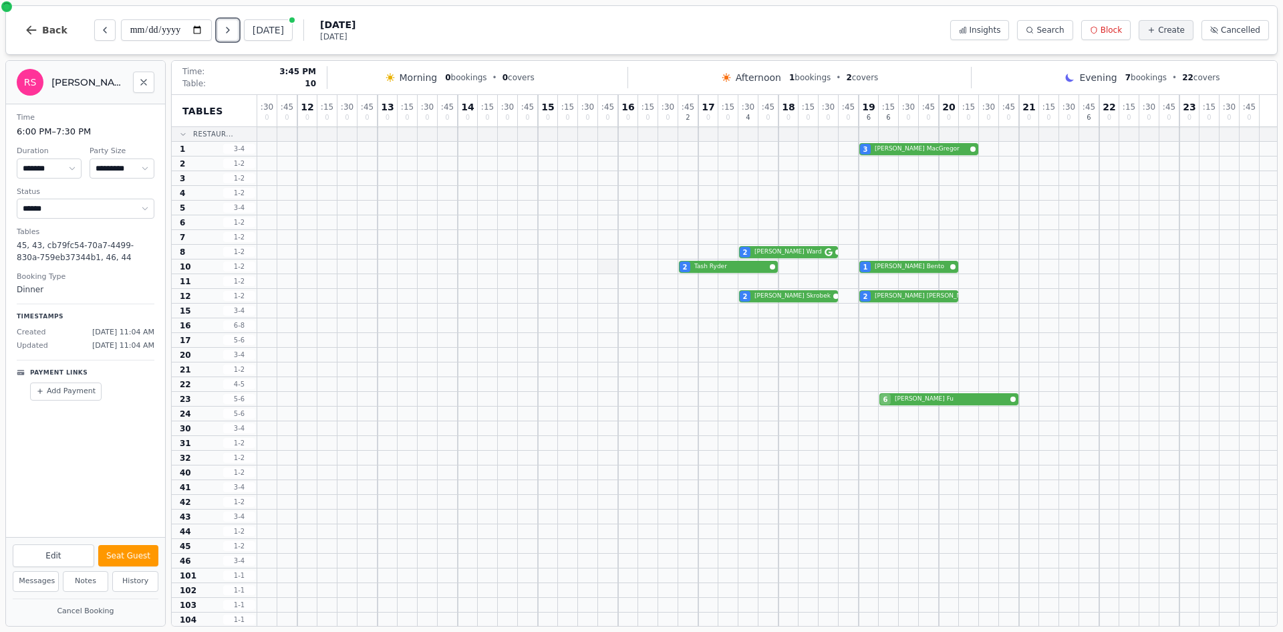
scroll to position [354, 0]
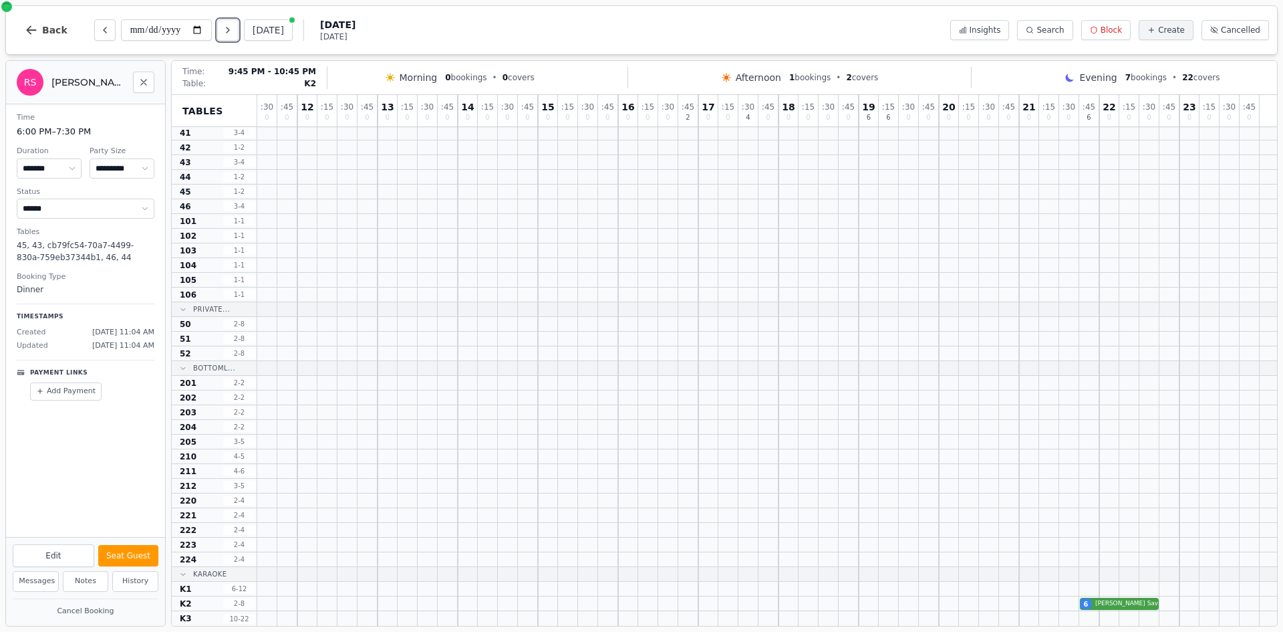
click at [1102, 607] on div "6 Emily Savage" at bounding box center [767, 603] width 1020 height 15
